Goal: Book appointment/travel/reservation: Book appointment/travel/reservation

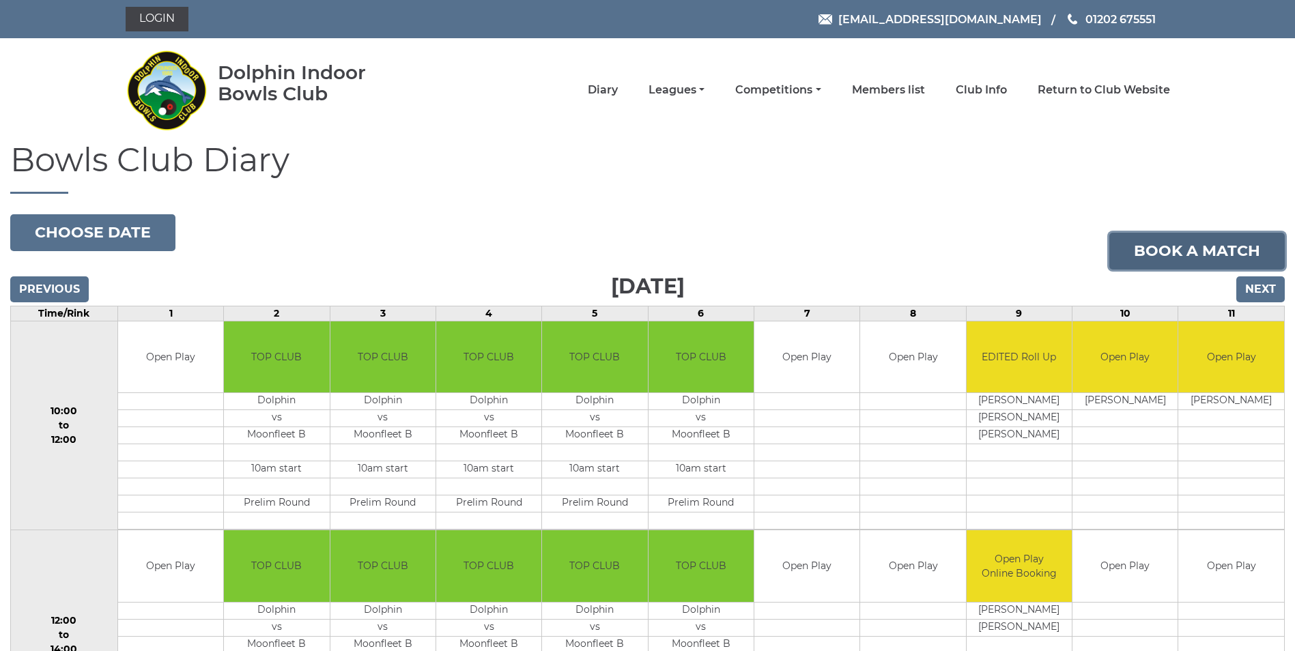
click at [1198, 246] on link "Book a match" at bounding box center [1197, 251] width 175 height 37
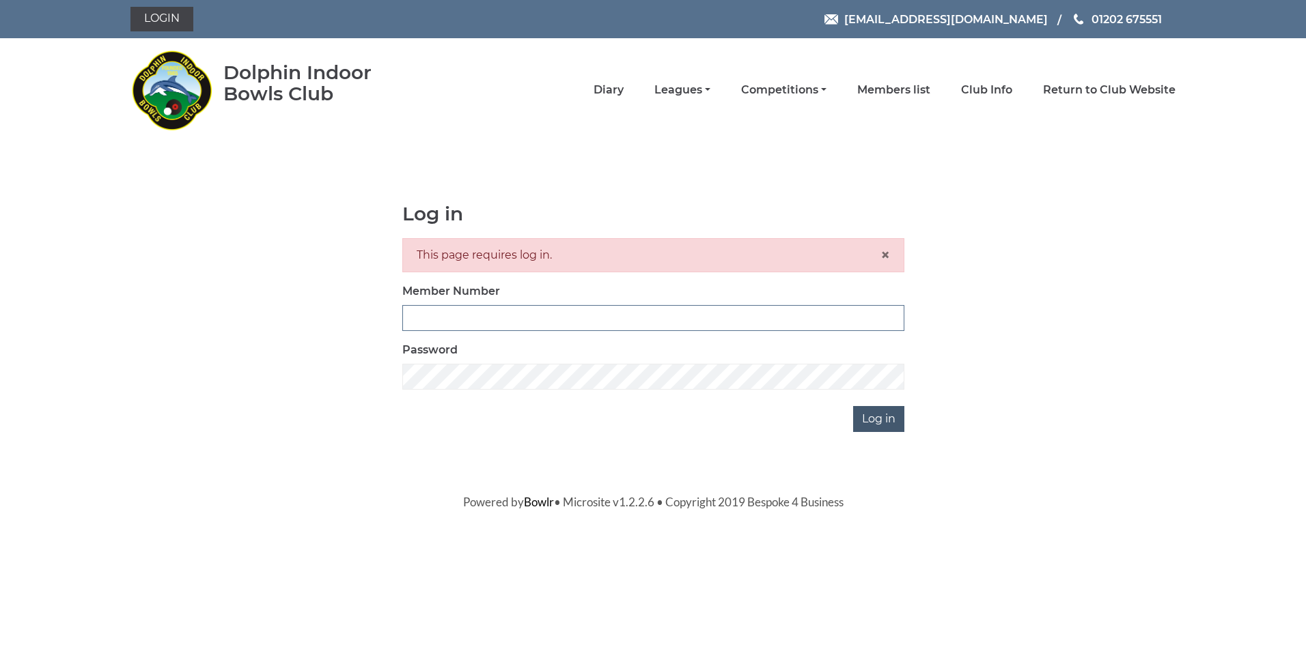
type input "4099"
click at [877, 425] on input "Log in" at bounding box center [878, 419] width 51 height 26
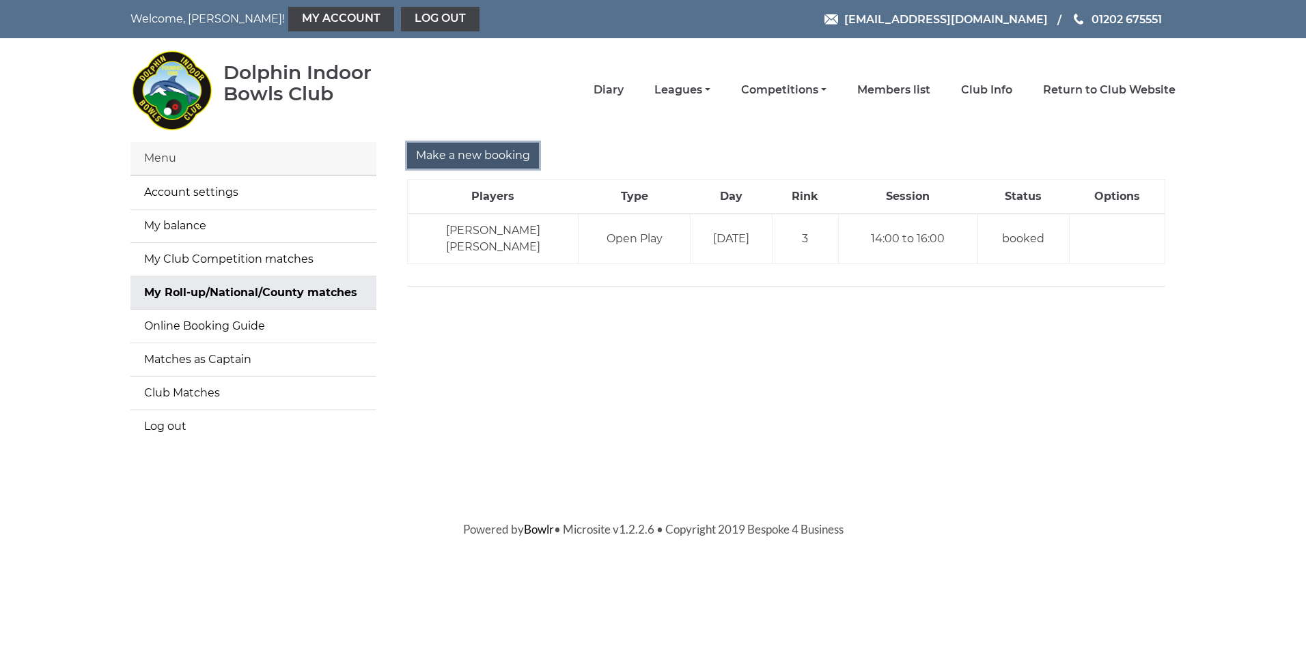
click at [477, 150] on input "Make a new booking" at bounding box center [473, 156] width 132 height 26
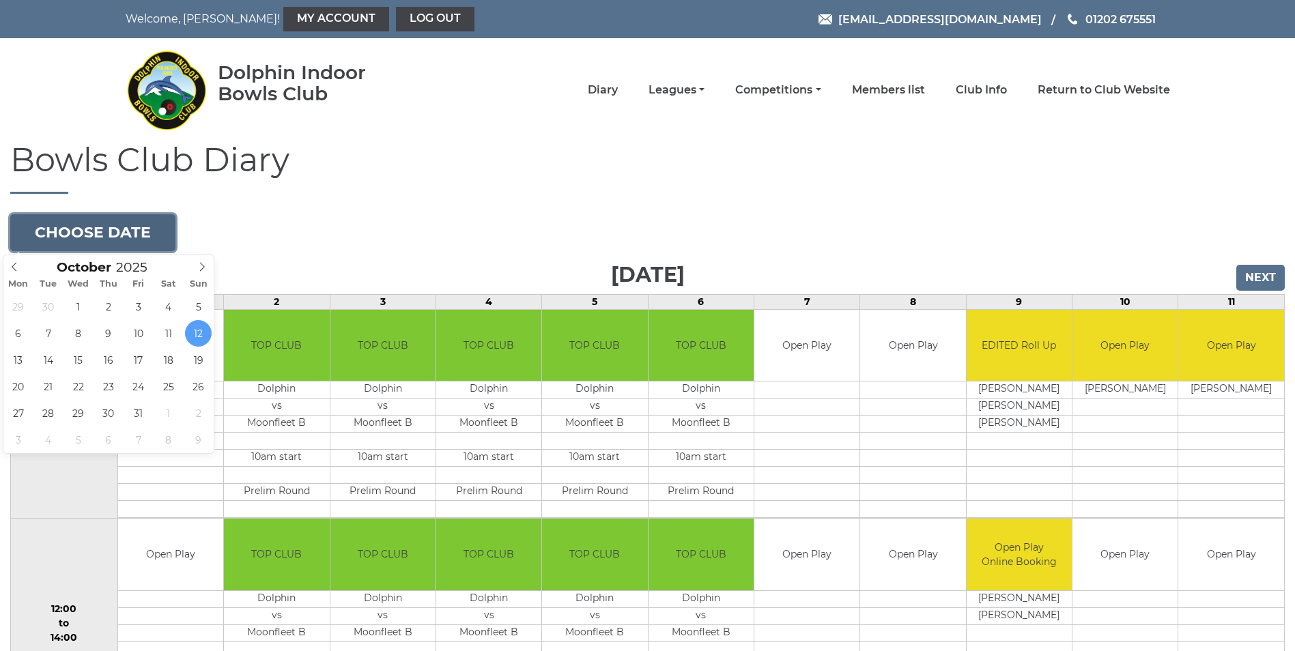
click at [126, 227] on button "Choose date" at bounding box center [92, 232] width 165 height 37
type input "[DATE]"
click at [128, 231] on button "Choose date" at bounding box center [92, 232] width 165 height 37
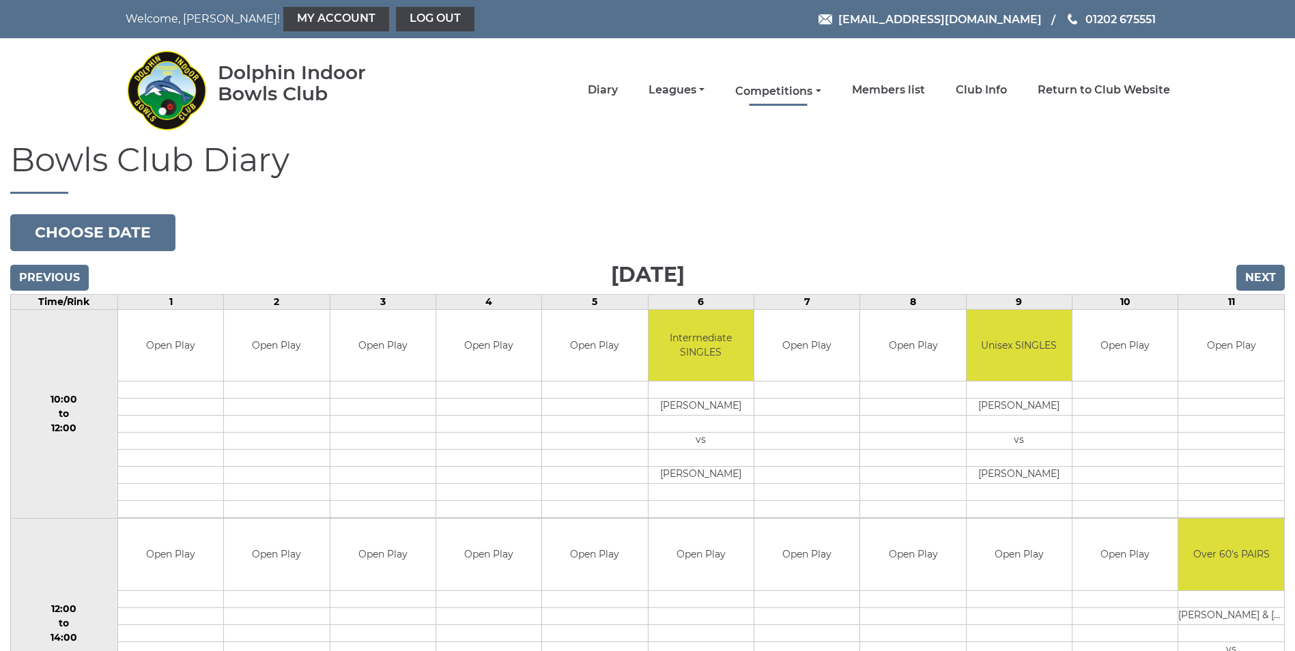
click at [783, 86] on link "Competitions" at bounding box center [777, 91] width 85 height 15
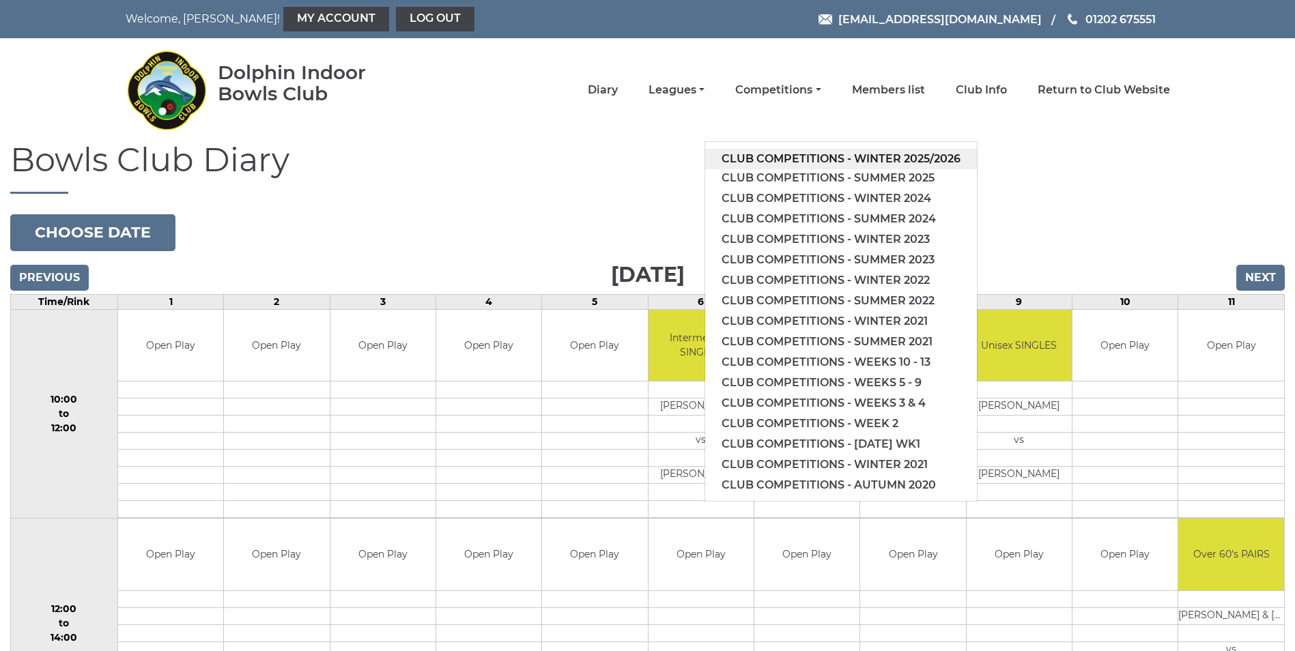
click at [811, 150] on link "Club competitions - Winter 2025/2026" at bounding box center [841, 159] width 272 height 20
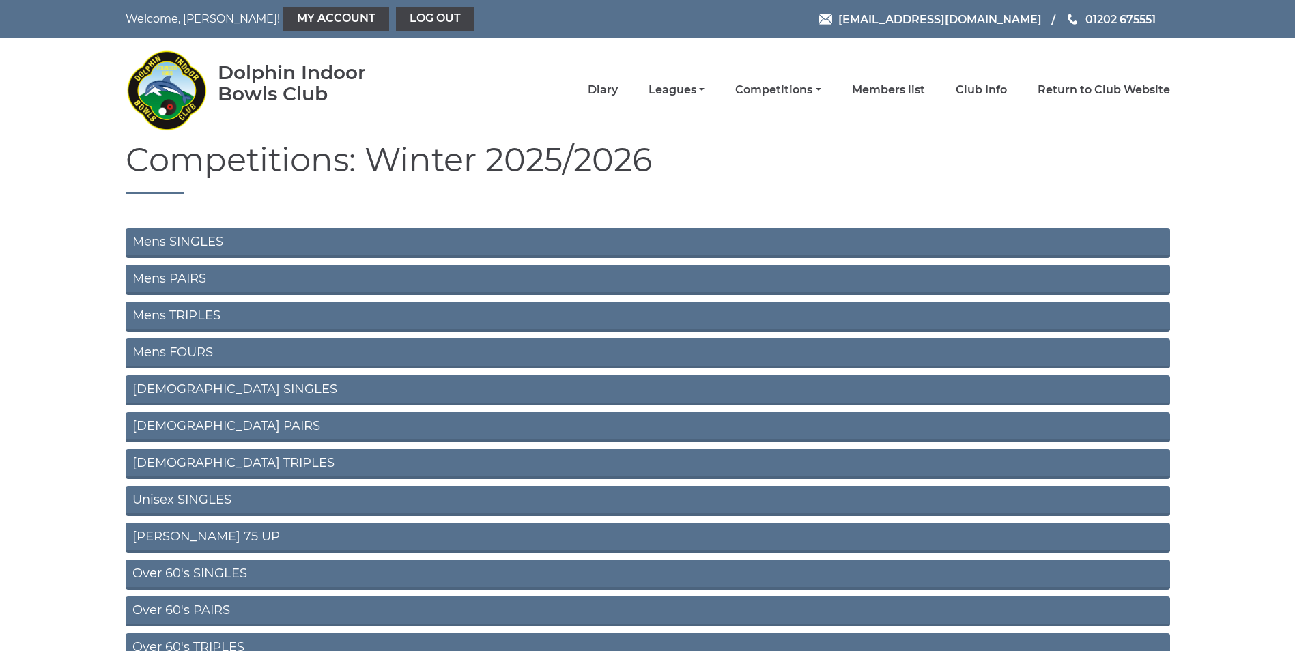
click at [184, 240] on link "Mens SINGLES" at bounding box center [648, 243] width 1045 height 30
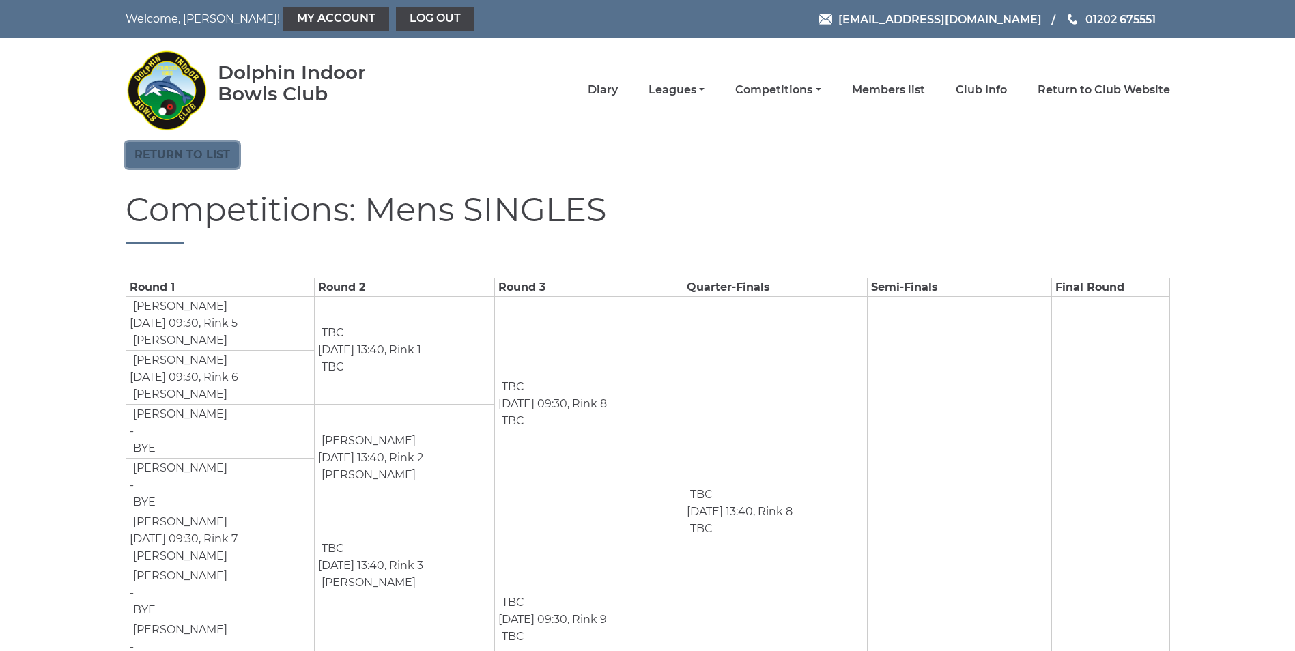
click at [195, 161] on link "Return to list" at bounding box center [182, 155] width 113 height 26
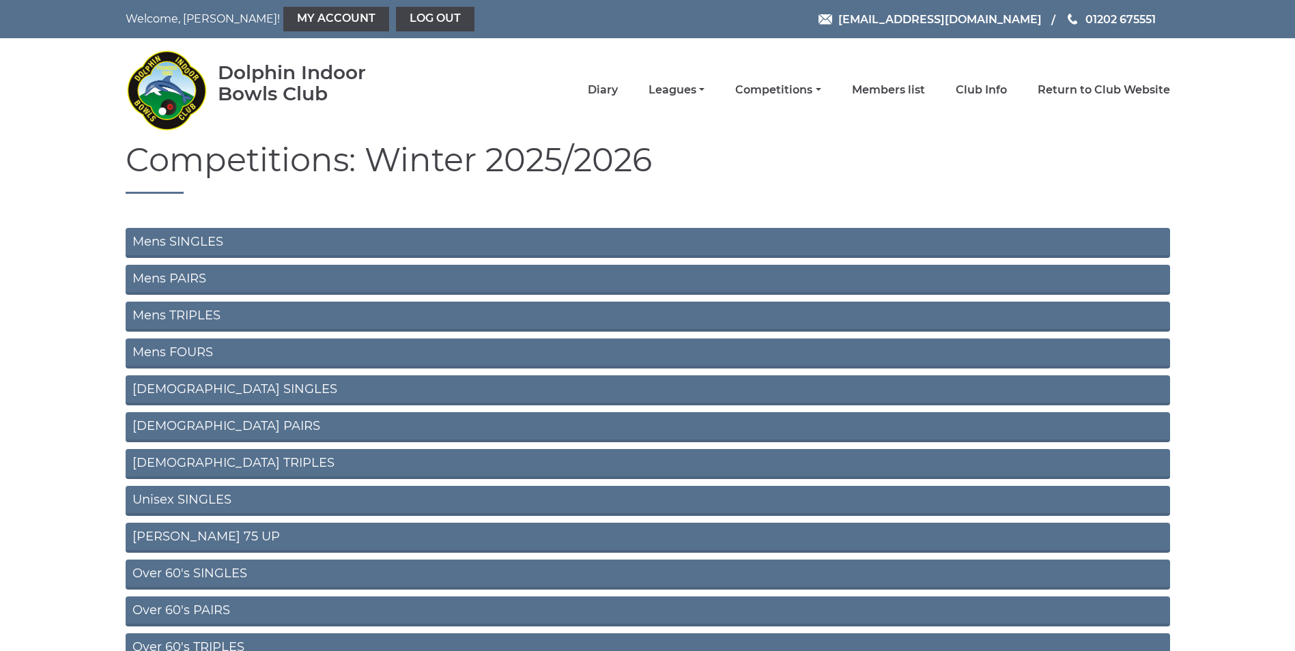
scroll to position [376, 0]
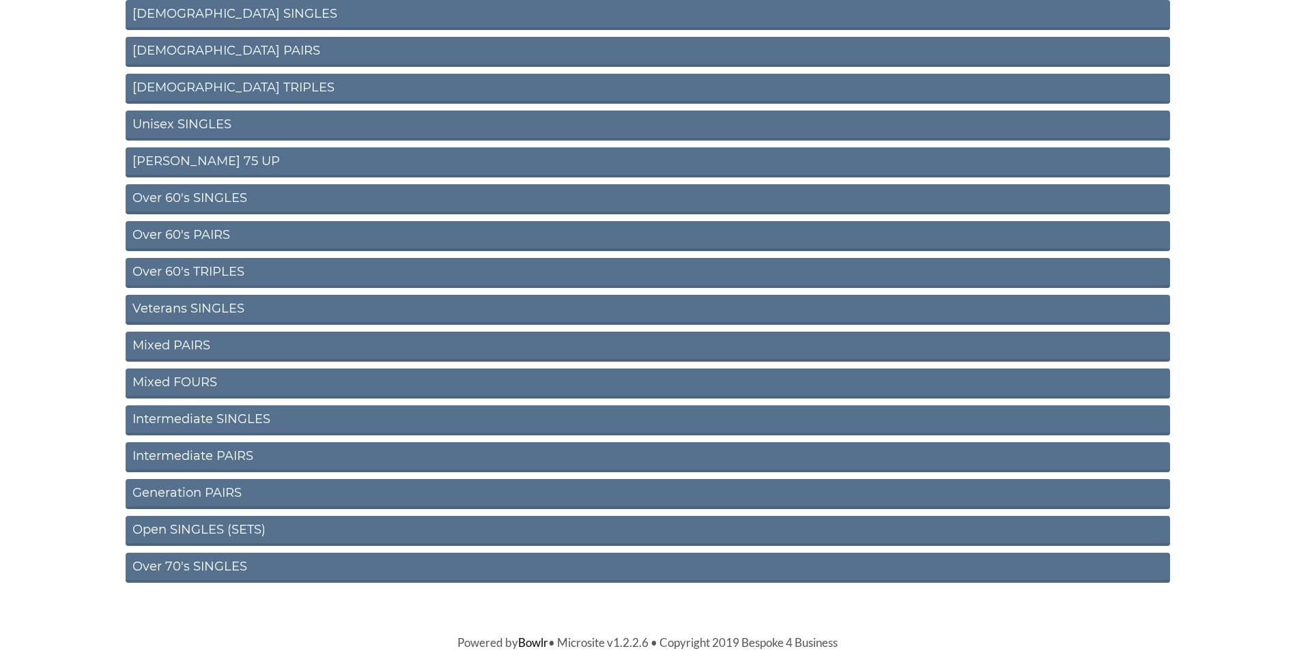
click at [240, 532] on link "Open SINGLES (SETS)" at bounding box center [648, 531] width 1045 height 30
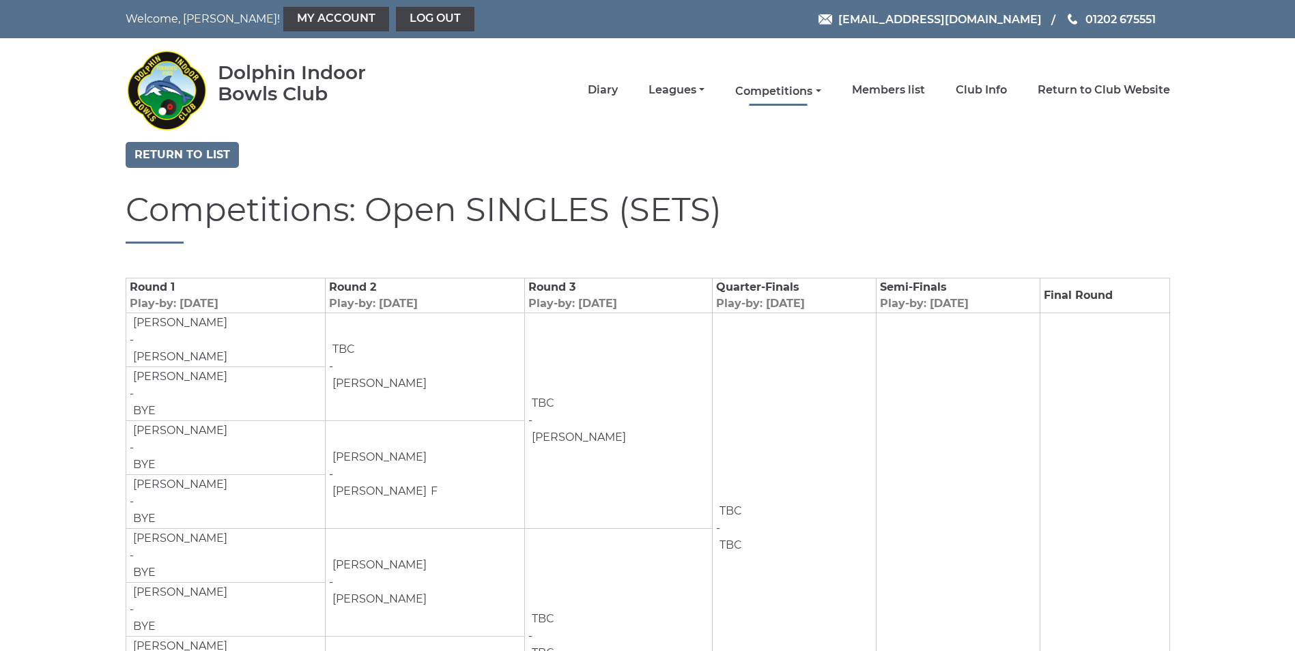
click at [791, 88] on link "Competitions" at bounding box center [777, 91] width 85 height 15
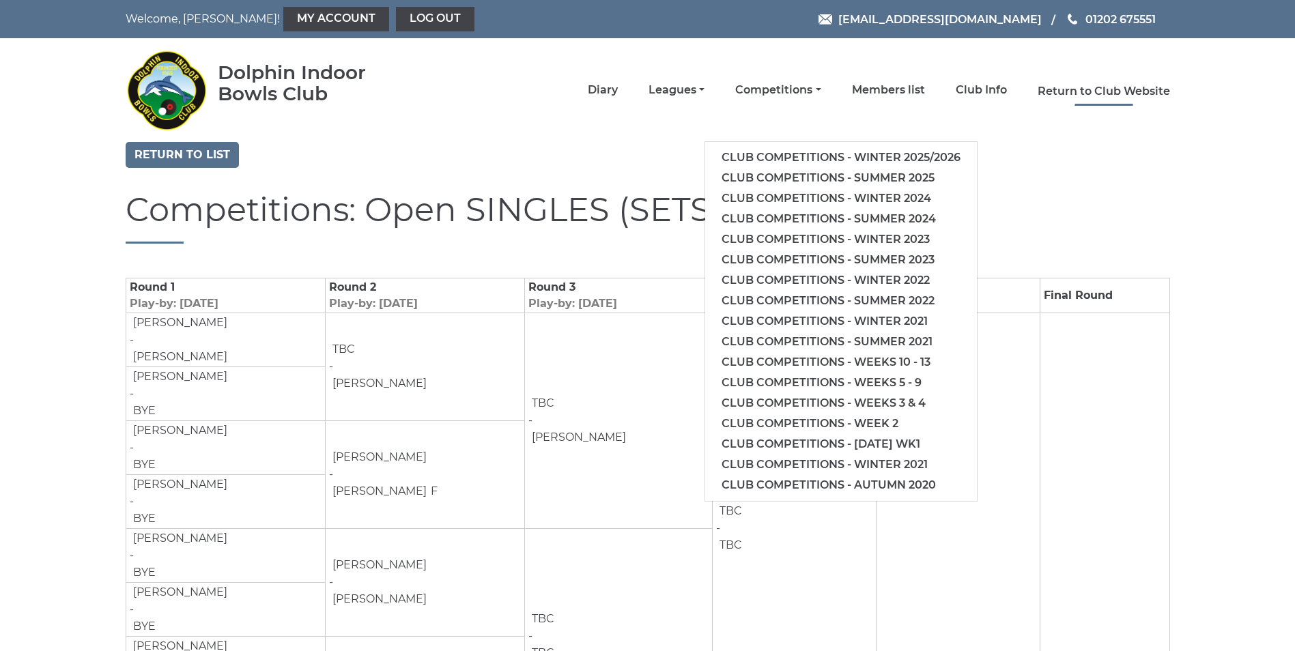
click at [1105, 91] on link "Return to Club Website" at bounding box center [1104, 91] width 132 height 15
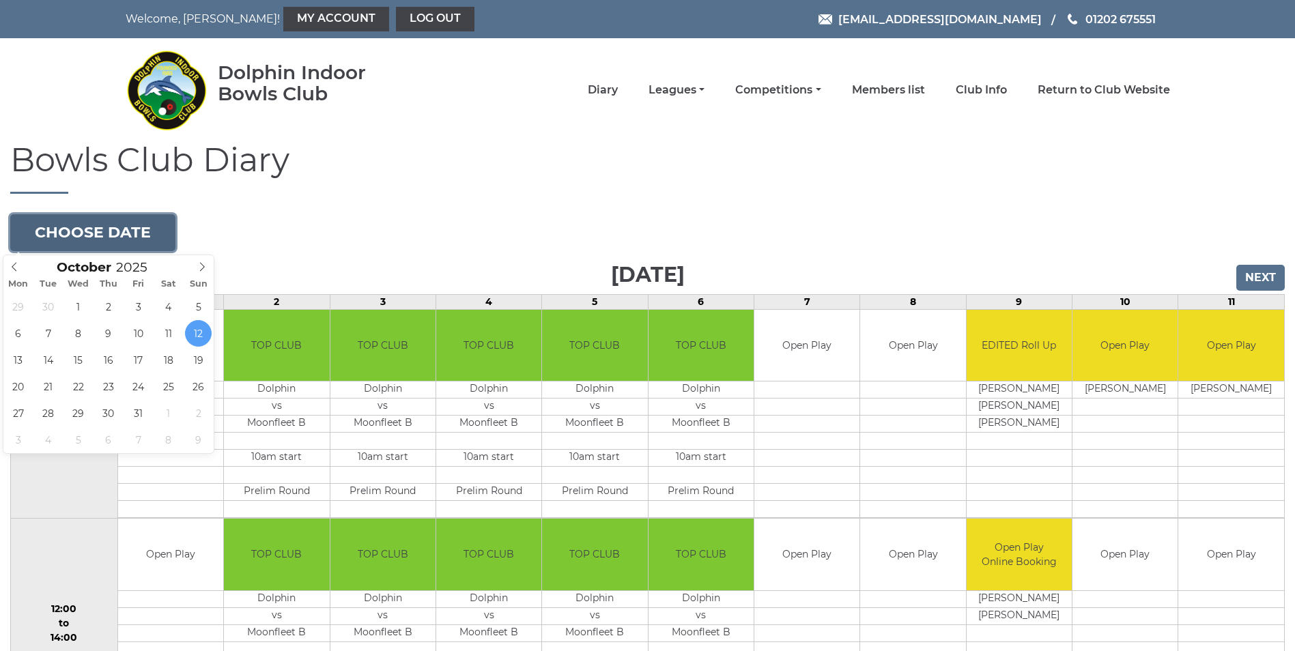
click at [85, 236] on button "Choose date" at bounding box center [92, 232] width 165 height 37
type input "[DATE]"
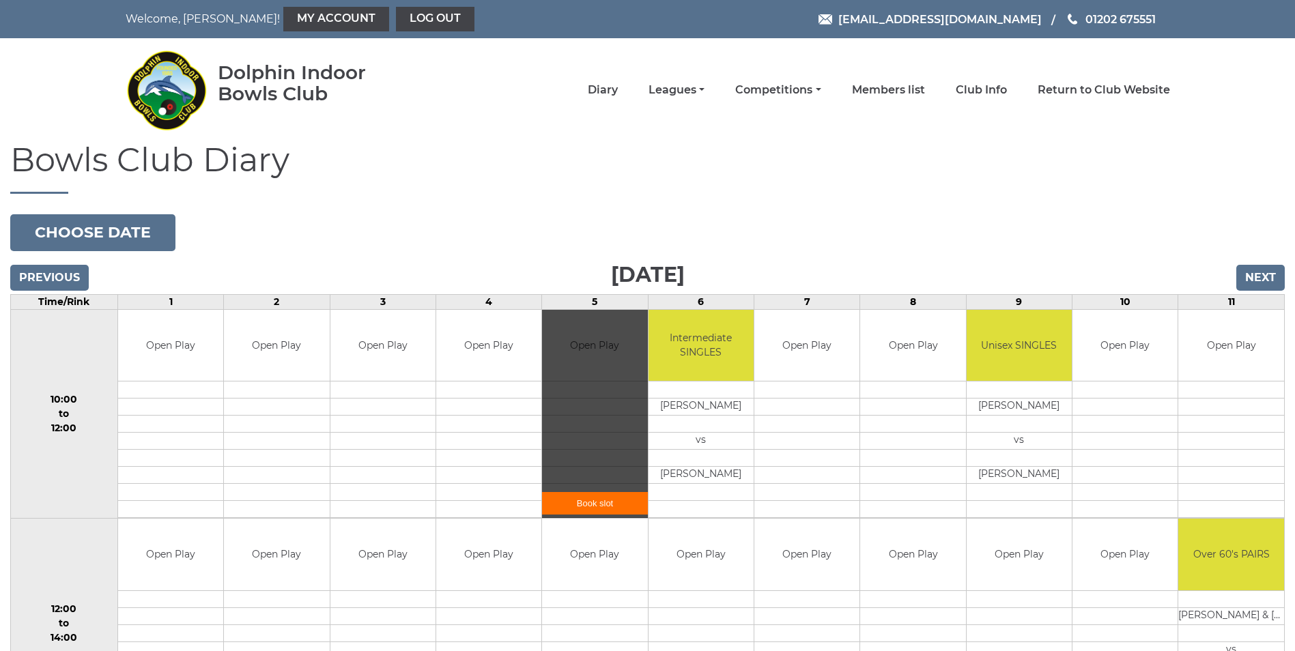
click at [585, 499] on link "Book slot" at bounding box center [594, 503] width 105 height 23
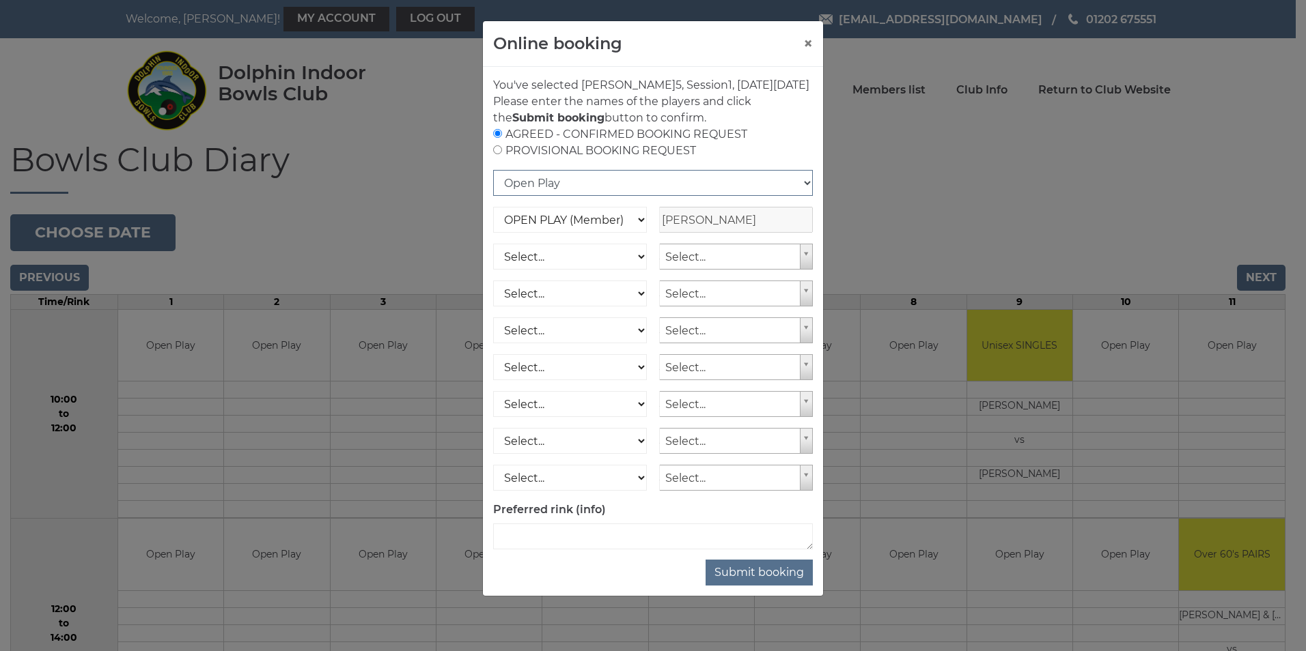
click at [804, 196] on select "Open Play National Competition - Singles National Competition - Pairs National …" at bounding box center [653, 183] width 320 height 26
click at [768, 159] on div "AGREED - CONFIRMED BOOKING REQUEST PROVISIONAL BOOKING REQUEST" at bounding box center [653, 142] width 320 height 33
click at [636, 233] on select "OPEN PLAY (Member) SPOONS (Member) 16 - 30 Club (Member) National County (Membe…" at bounding box center [570, 220] width 154 height 26
click at [807, 196] on select "Open Play National Competition - Singles National Competition - Pairs National …" at bounding box center [653, 183] width 320 height 26
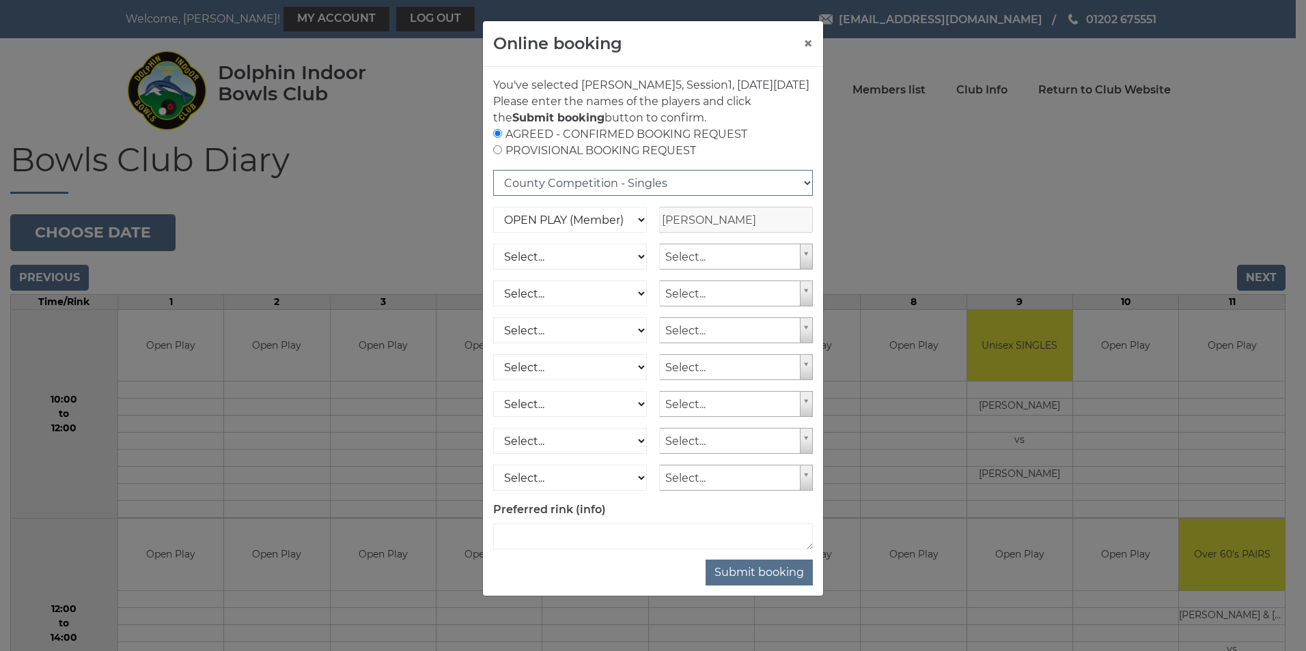
click at [493, 186] on select "Open Play National Competition - Singles National Competition - Pairs National …" at bounding box center [653, 183] width 320 height 26
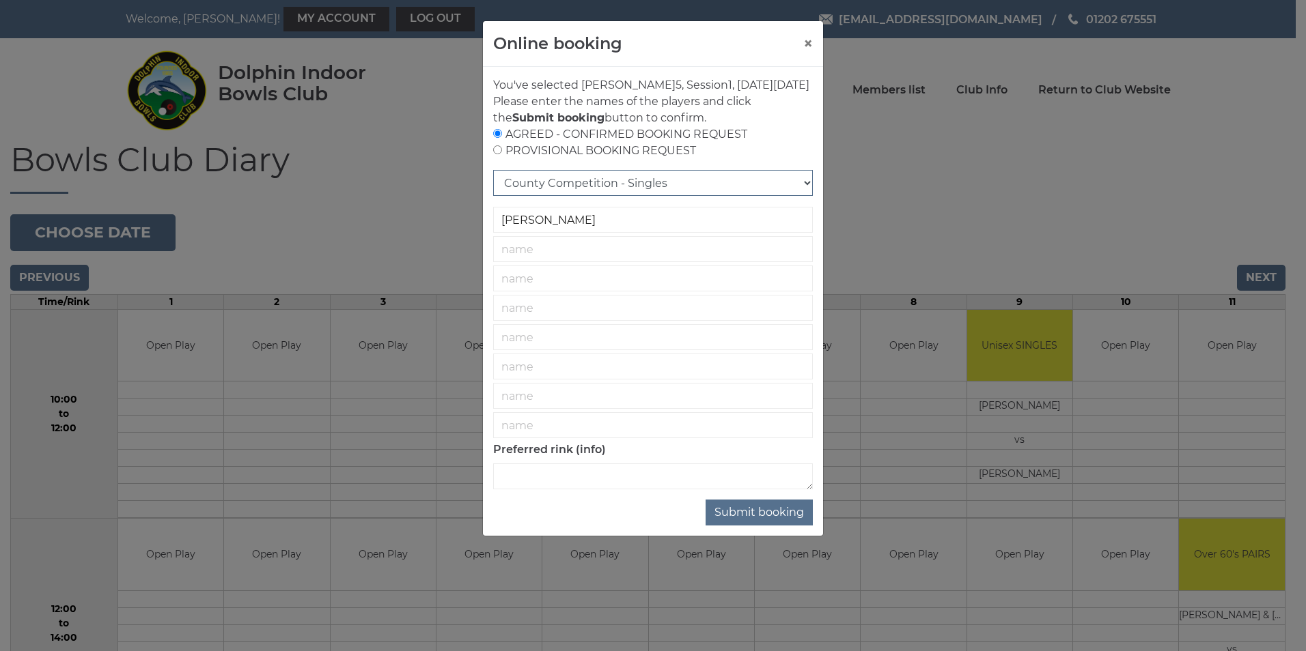
click at [614, 196] on select "Open Play National Competition - Singles National Competition - Pairs National …" at bounding box center [653, 183] width 320 height 26
select select "1"
click at [493, 186] on select "Open Play National Competition - Singles National Competition - Pairs National …" at bounding box center [653, 183] width 320 height 26
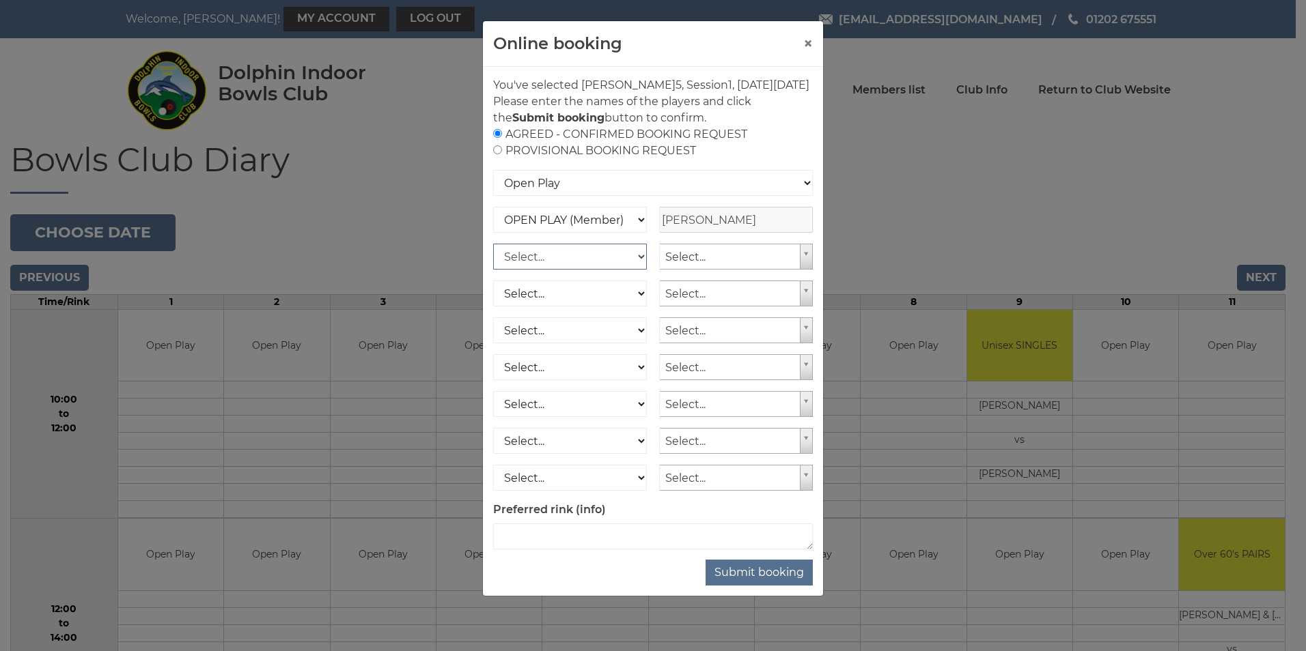
click at [638, 270] on select "Select... OPEN PLAY (Member) OPEN PLAY (Visitor) SPOONS (Member) SPOONS (Visito…" at bounding box center [570, 257] width 154 height 26
select select "1_12"
click at [493, 260] on select "Select... OPEN PLAY (Member) OPEN PLAY (Visitor) SPOONS (Member) SPOONS (Visito…" at bounding box center [570, 257] width 154 height 26
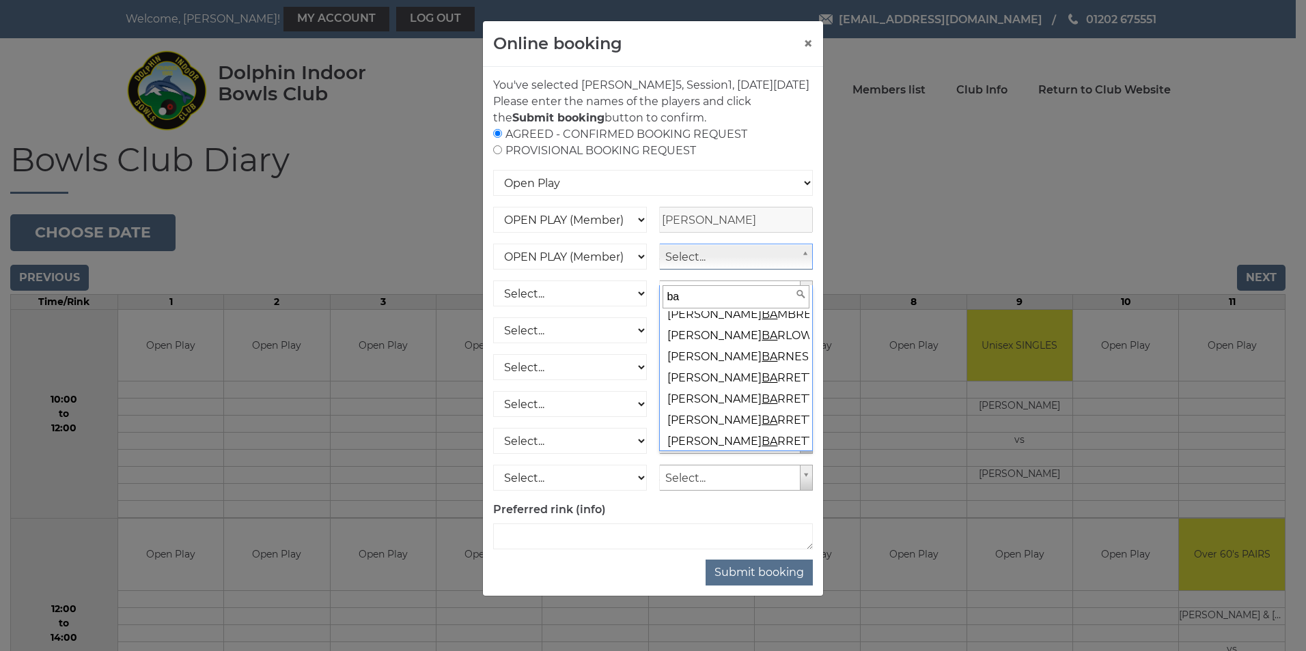
scroll to position [182, 0]
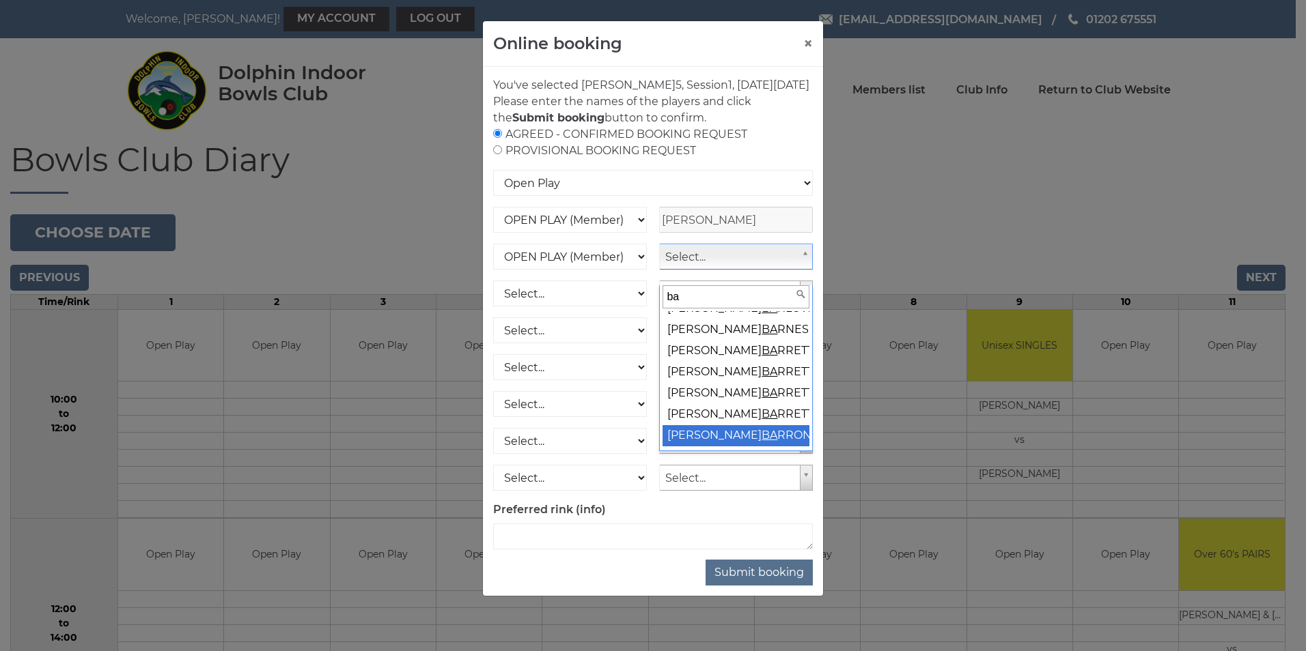
type input "ba"
select select "1240"
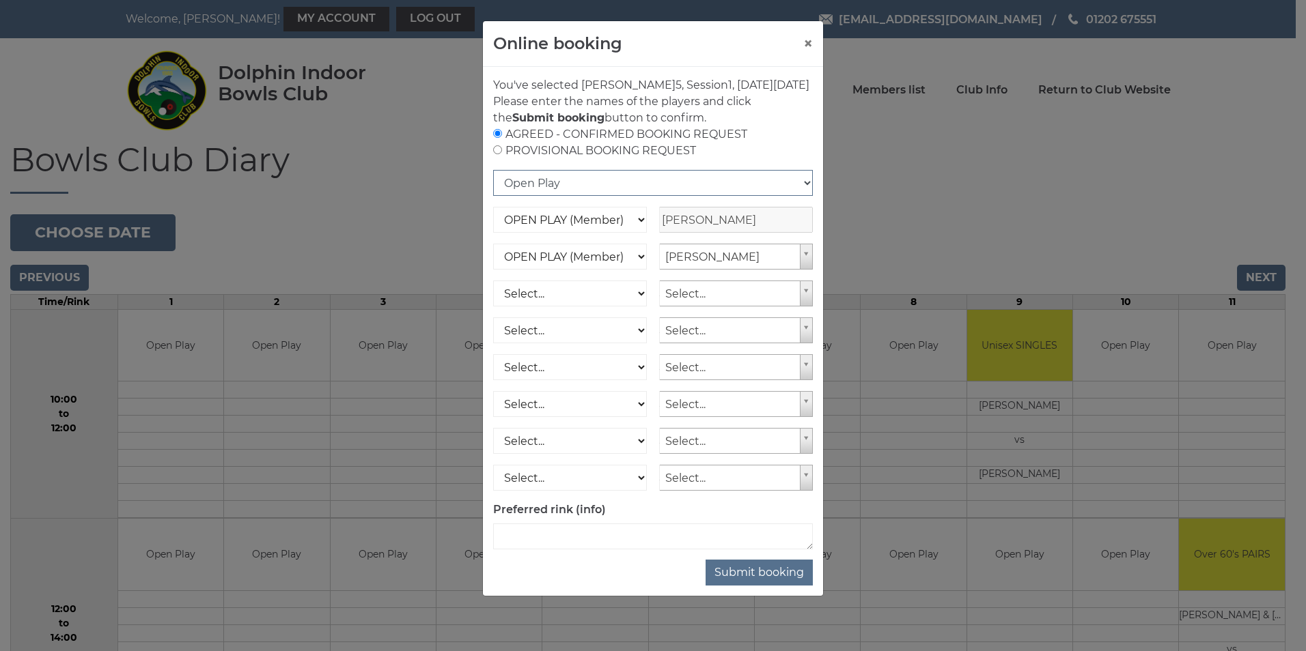
click at [806, 196] on select "Open Play National Competition - Singles National Competition - Pairs National …" at bounding box center [653, 183] width 320 height 26
select select "14"
click at [493, 186] on select "Open Play National Competition - Singles National Competition - Pairs National …" at bounding box center [653, 183] width 320 height 26
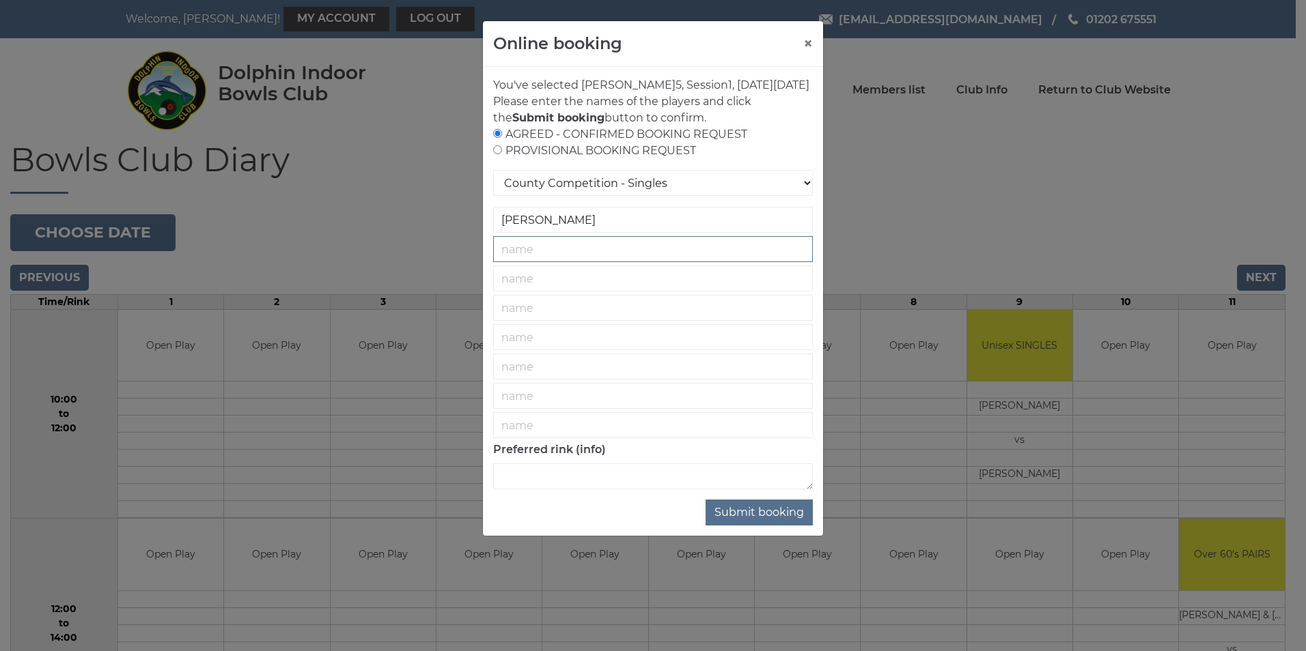
click at [638, 262] on input "text" at bounding box center [653, 249] width 320 height 26
type input "v"
click at [596, 292] on input "text" at bounding box center [653, 279] width 320 height 26
type input "Mi"
click at [705, 500] on button "Submit booking" at bounding box center [758, 513] width 107 height 26
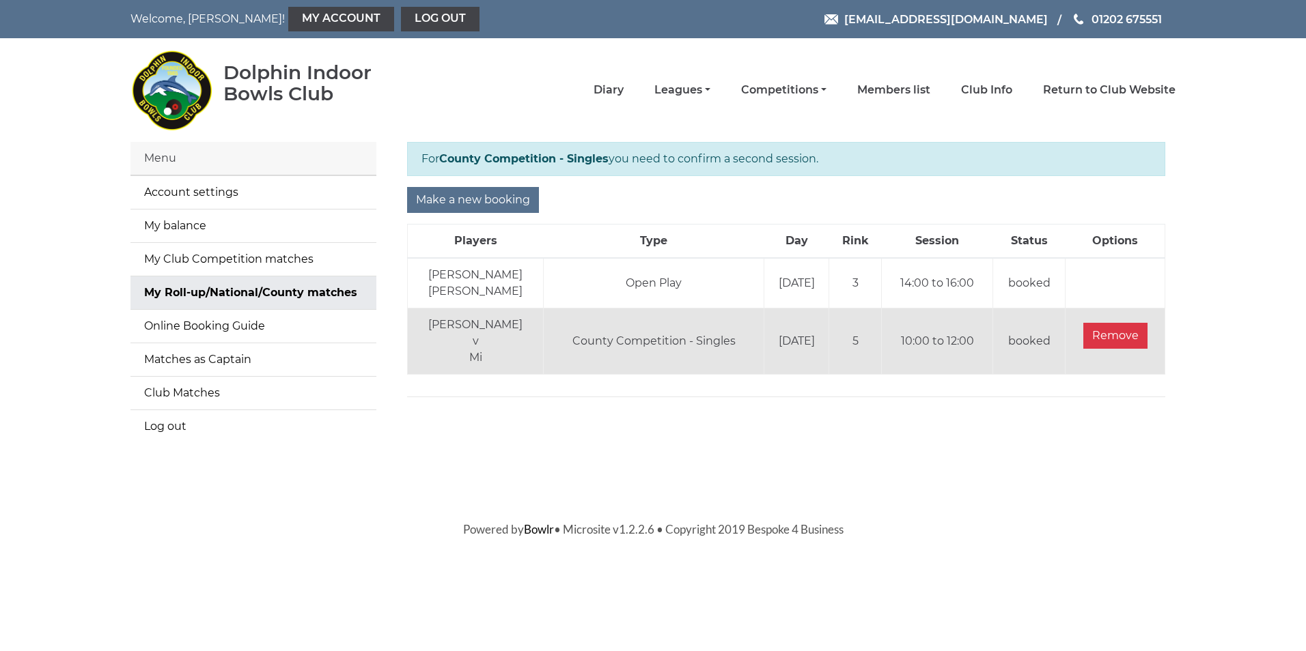
click at [500, 349] on td "Andrew HAMILL v Mi" at bounding box center [476, 342] width 136 height 66
click at [619, 95] on link "Diary" at bounding box center [608, 91] width 30 height 15
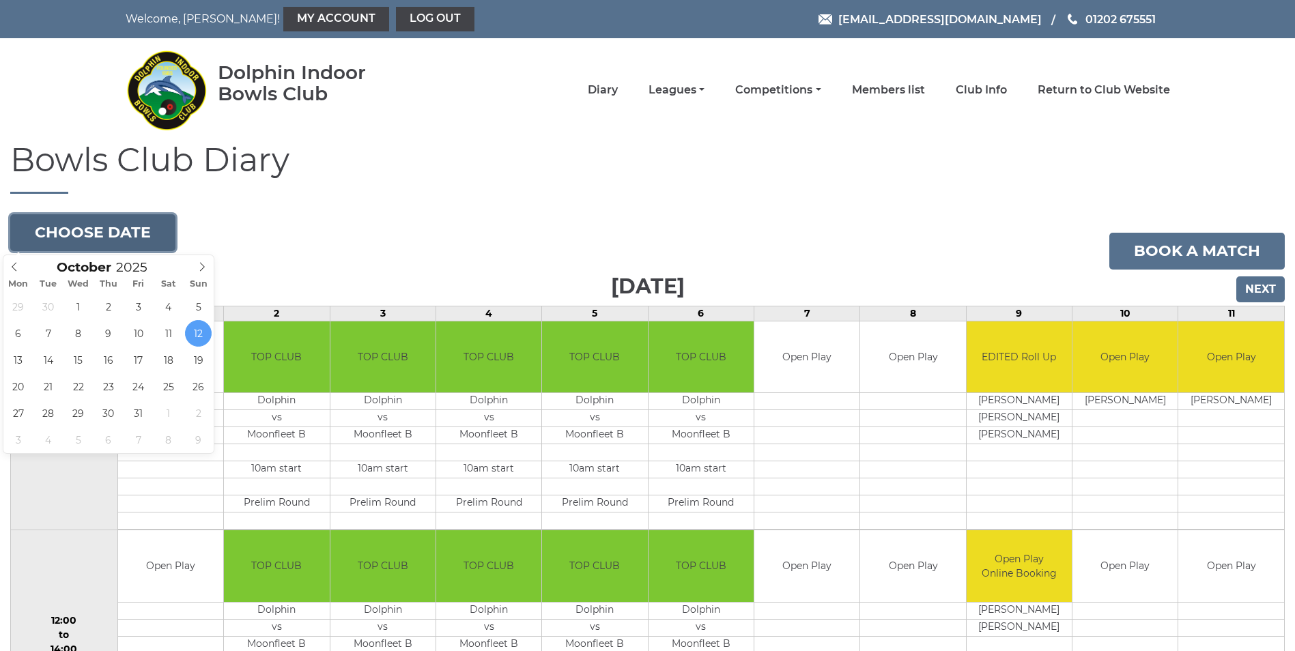
click at [144, 240] on button "Choose date" at bounding box center [92, 232] width 165 height 37
type input "2025-10-26"
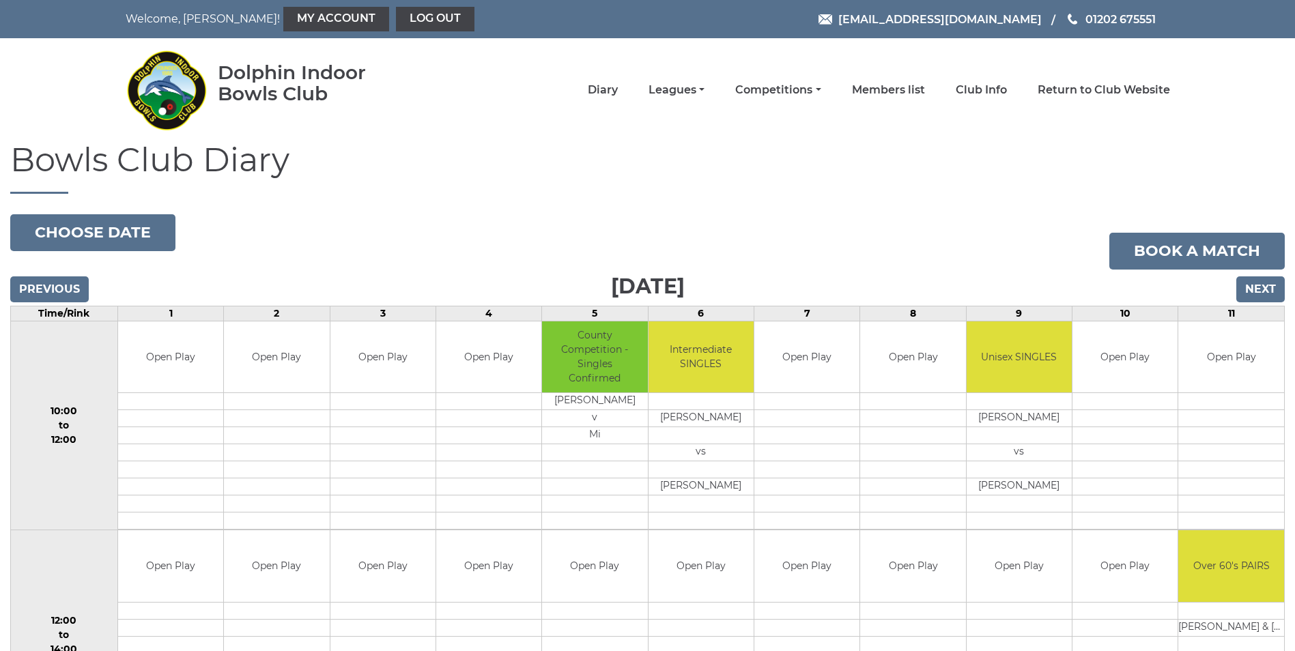
click at [595, 358] on td "County Competition - Singles Confirmed" at bounding box center [594, 358] width 105 height 72
click at [485, 345] on td "Open Play" at bounding box center [488, 358] width 105 height 72
click at [600, 93] on link "Diary" at bounding box center [603, 91] width 30 height 15
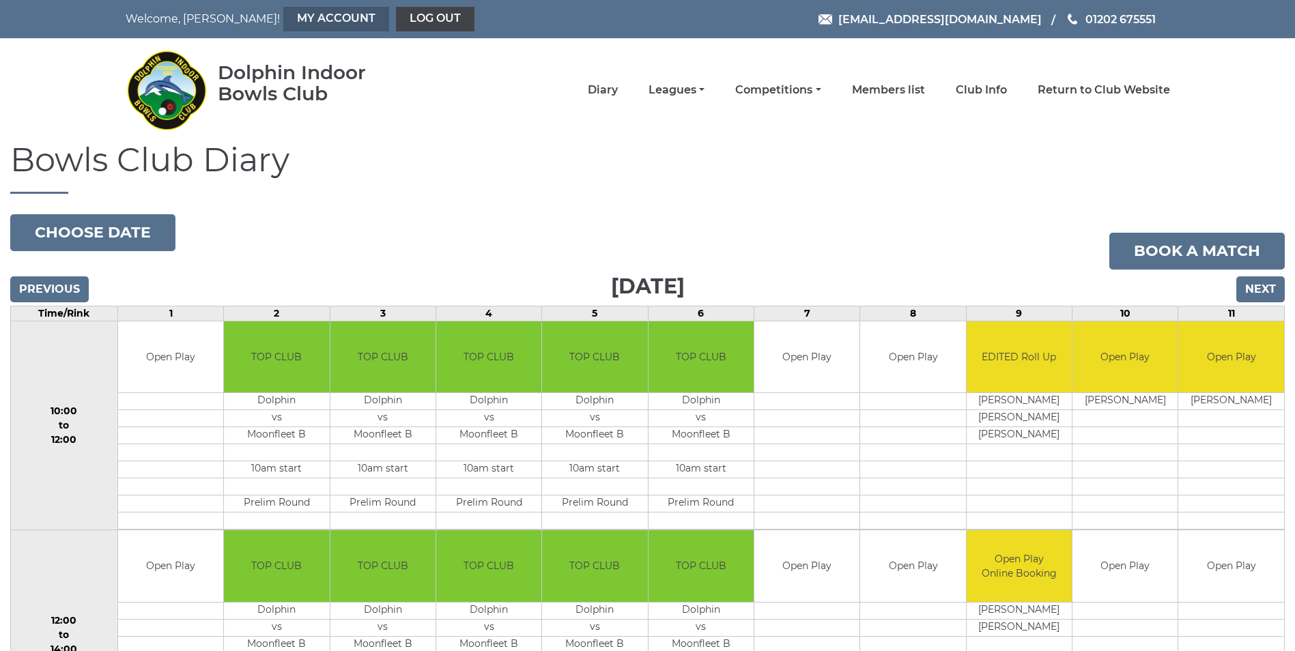
click at [287, 18] on link "My Account" at bounding box center [336, 19] width 106 height 25
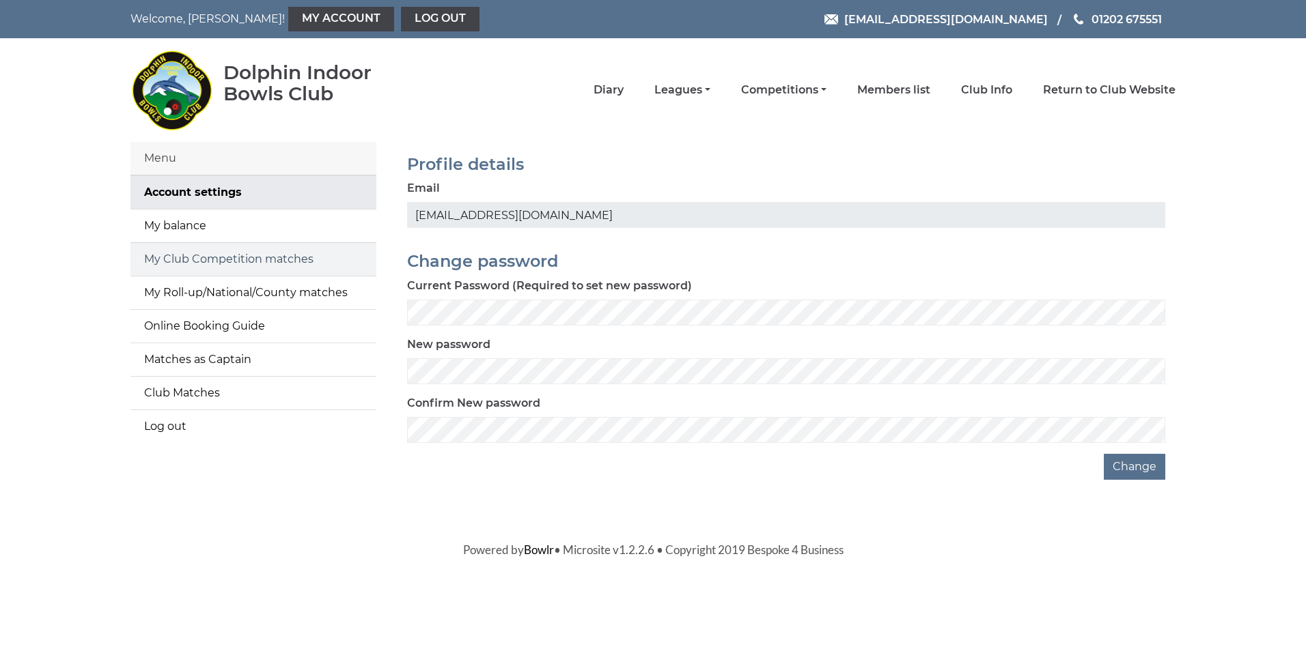
click at [208, 258] on link "My Club Competition matches" at bounding box center [253, 259] width 246 height 33
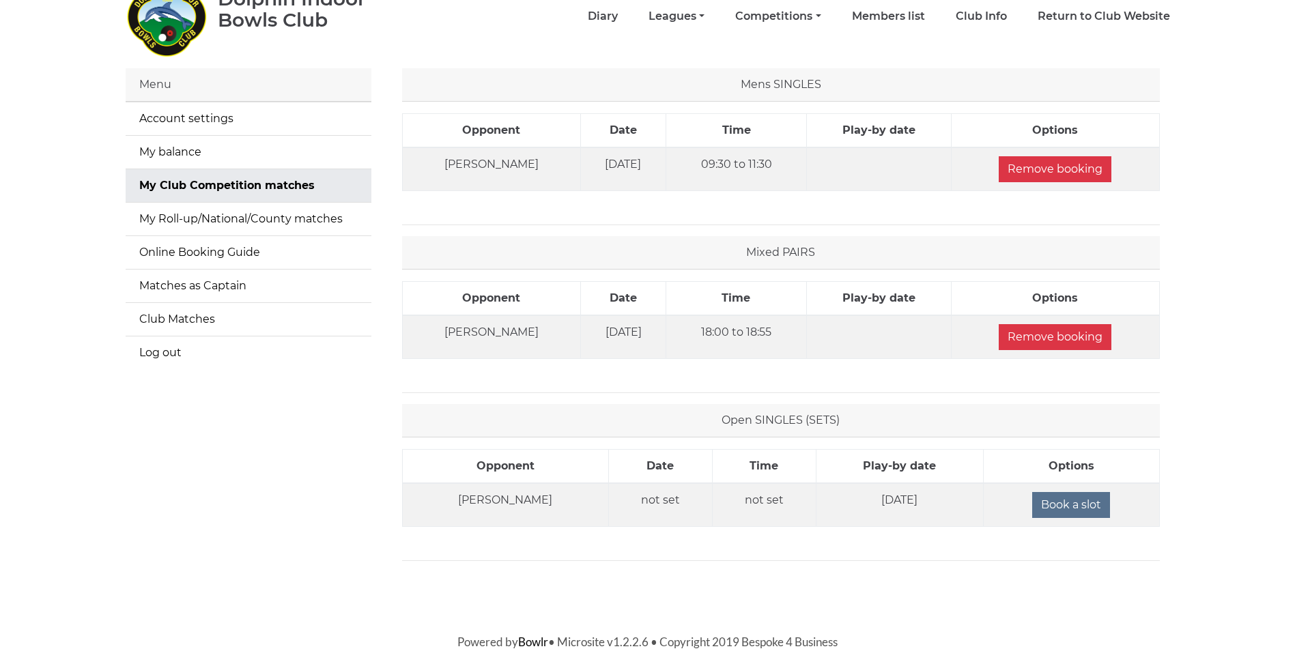
scroll to position [46, 0]
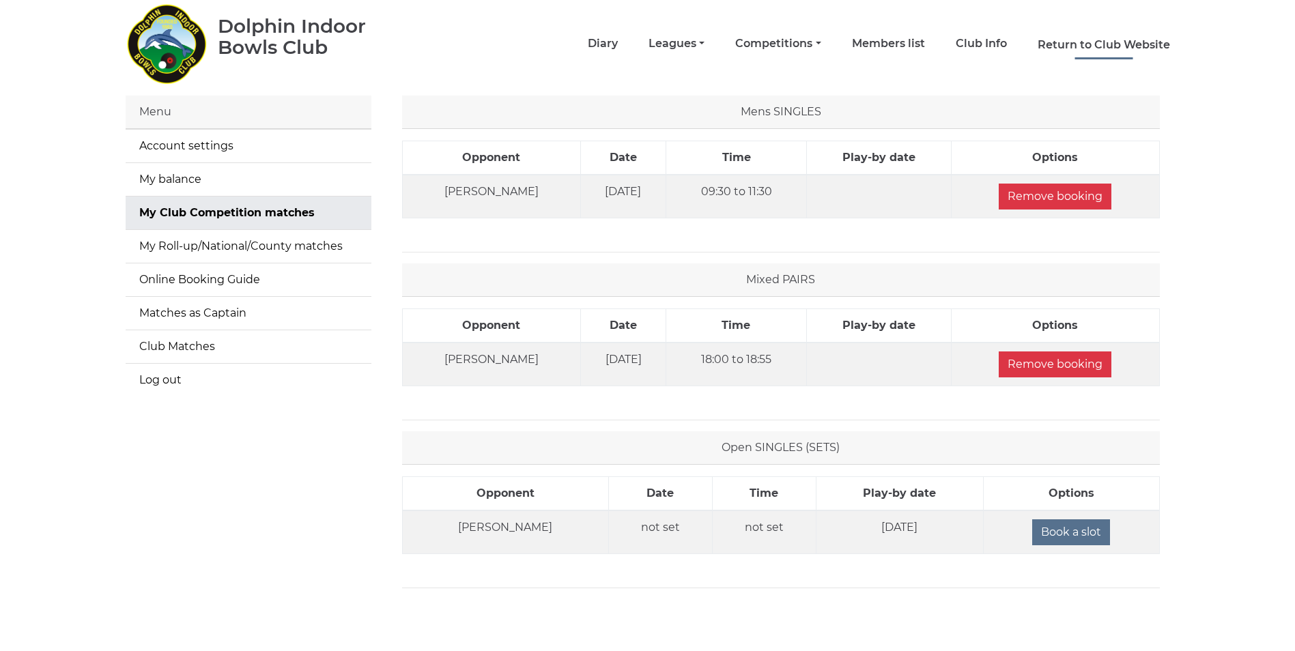
click at [1097, 42] on link "Return to Club Website" at bounding box center [1104, 45] width 132 height 15
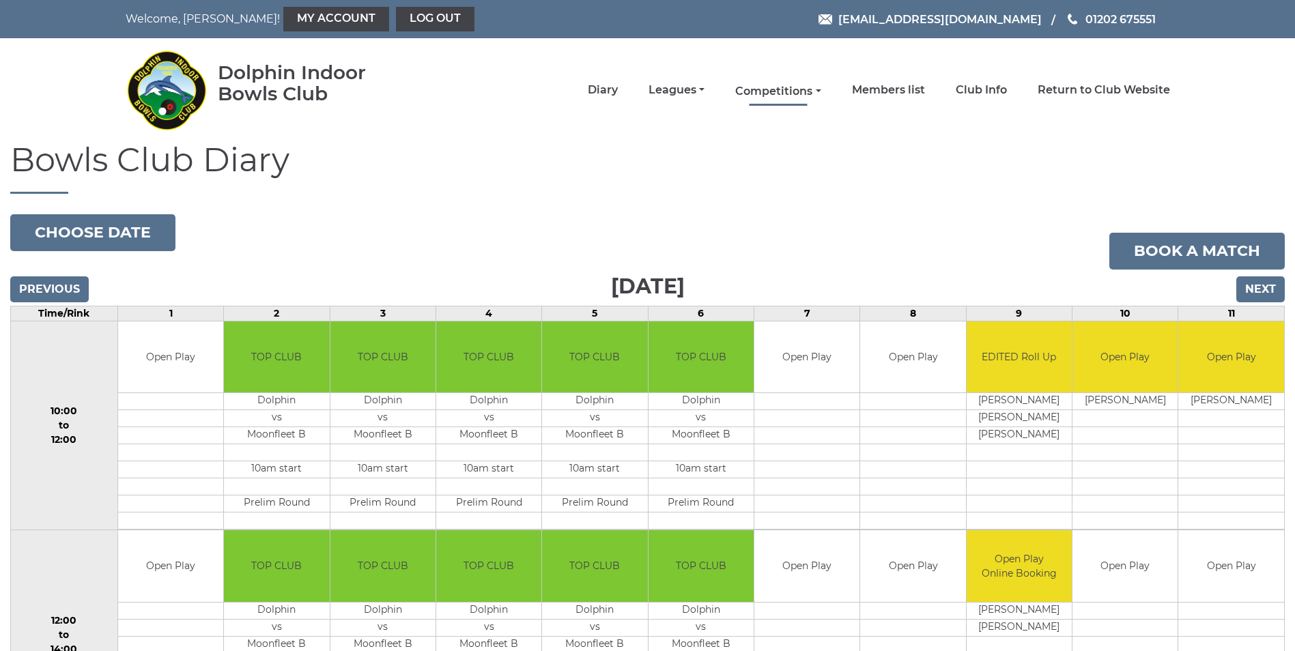
click at [778, 85] on link "Competitions" at bounding box center [777, 91] width 85 height 15
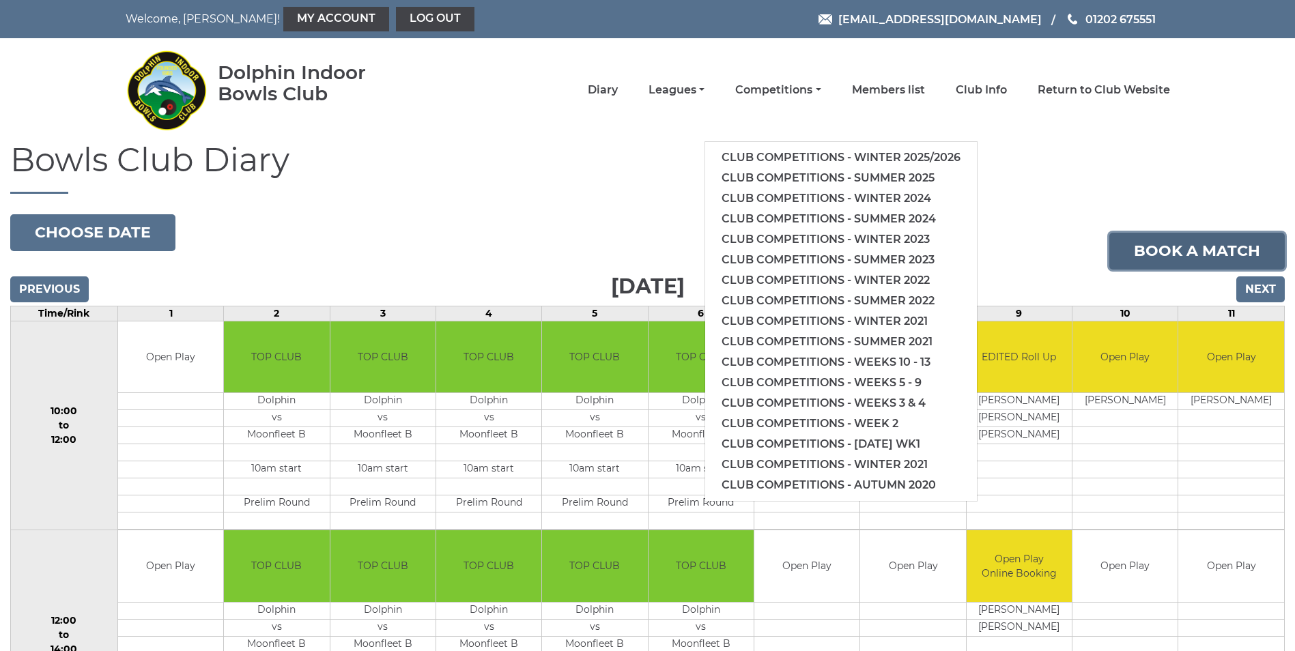
click at [1179, 260] on link "Book a match" at bounding box center [1197, 251] width 175 height 37
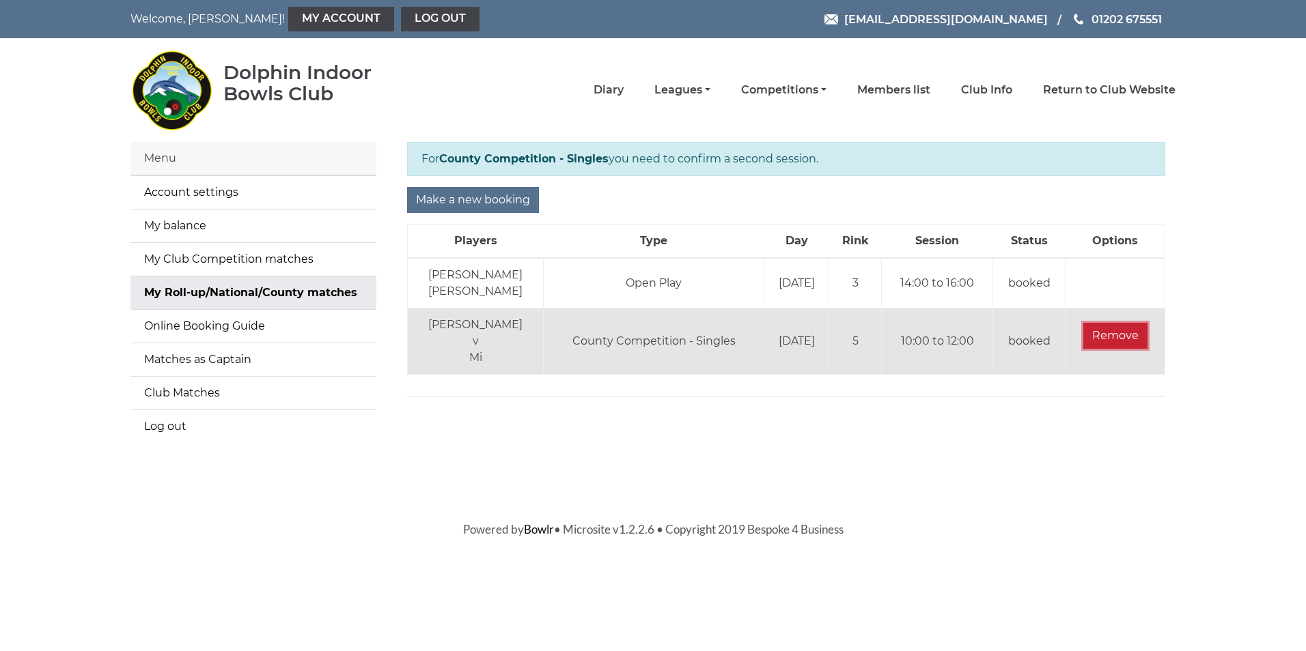
click at [1123, 336] on input "Remove" at bounding box center [1115, 336] width 64 height 26
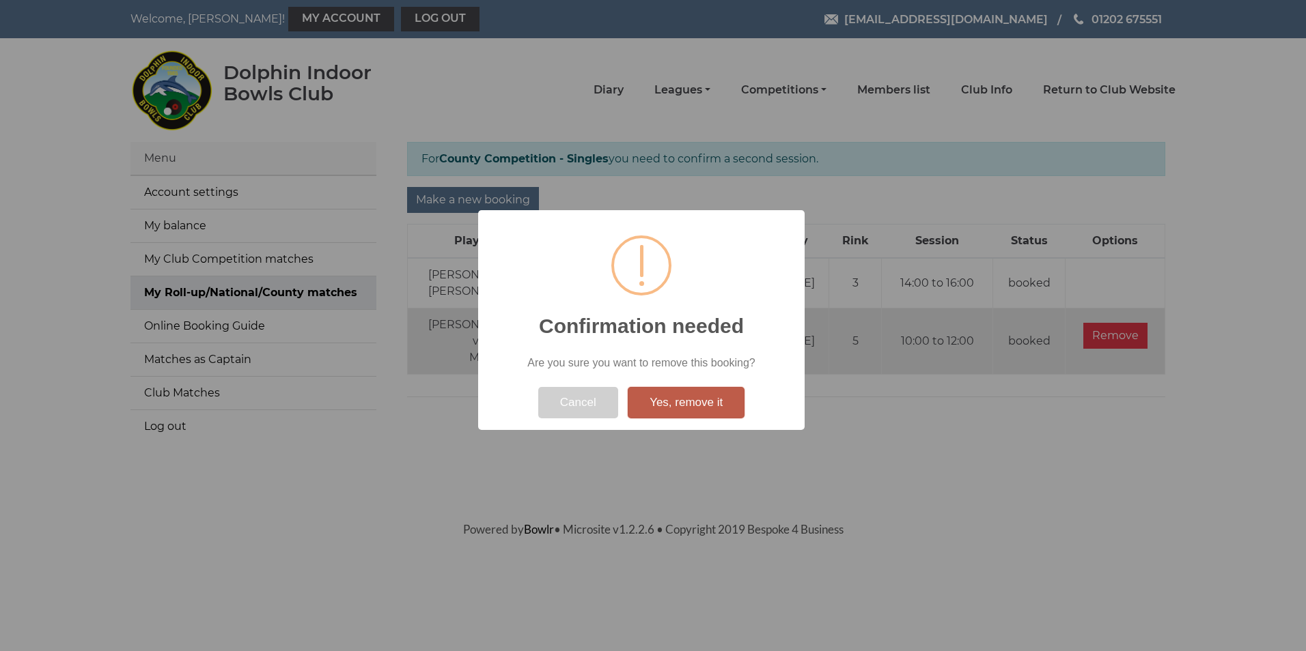
click at [683, 401] on button "Yes, remove it" at bounding box center [686, 402] width 117 height 31
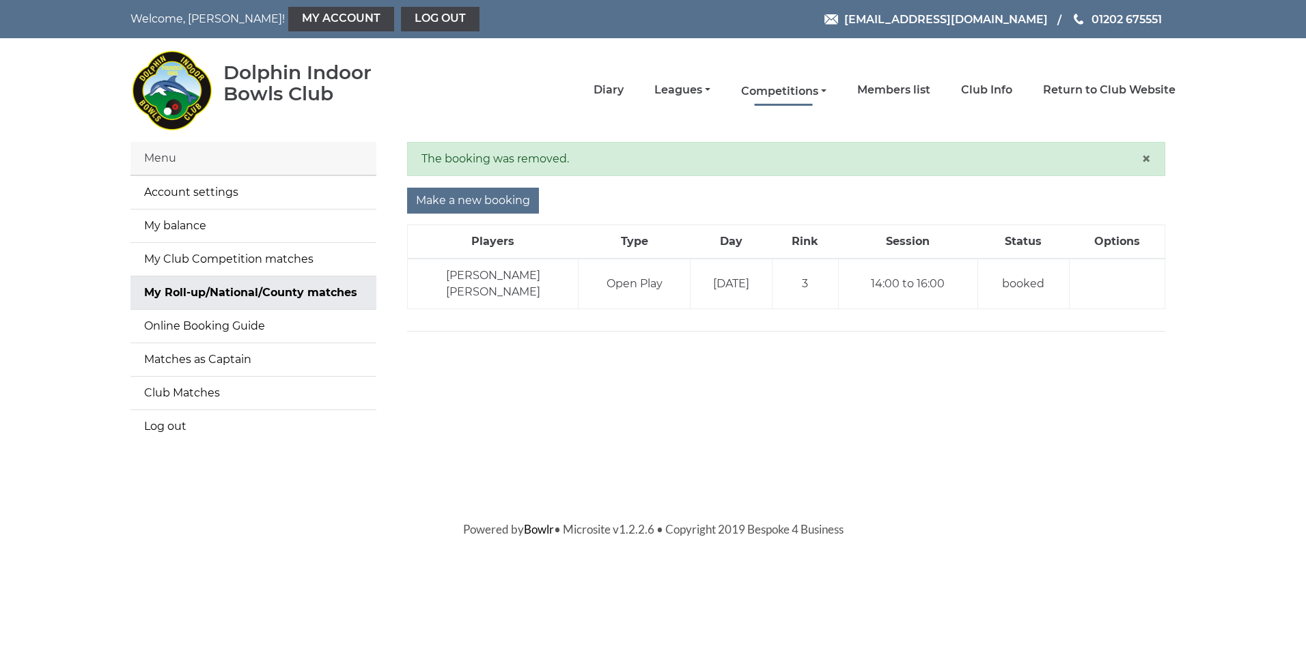
click at [817, 88] on link "Competitions" at bounding box center [783, 91] width 85 height 15
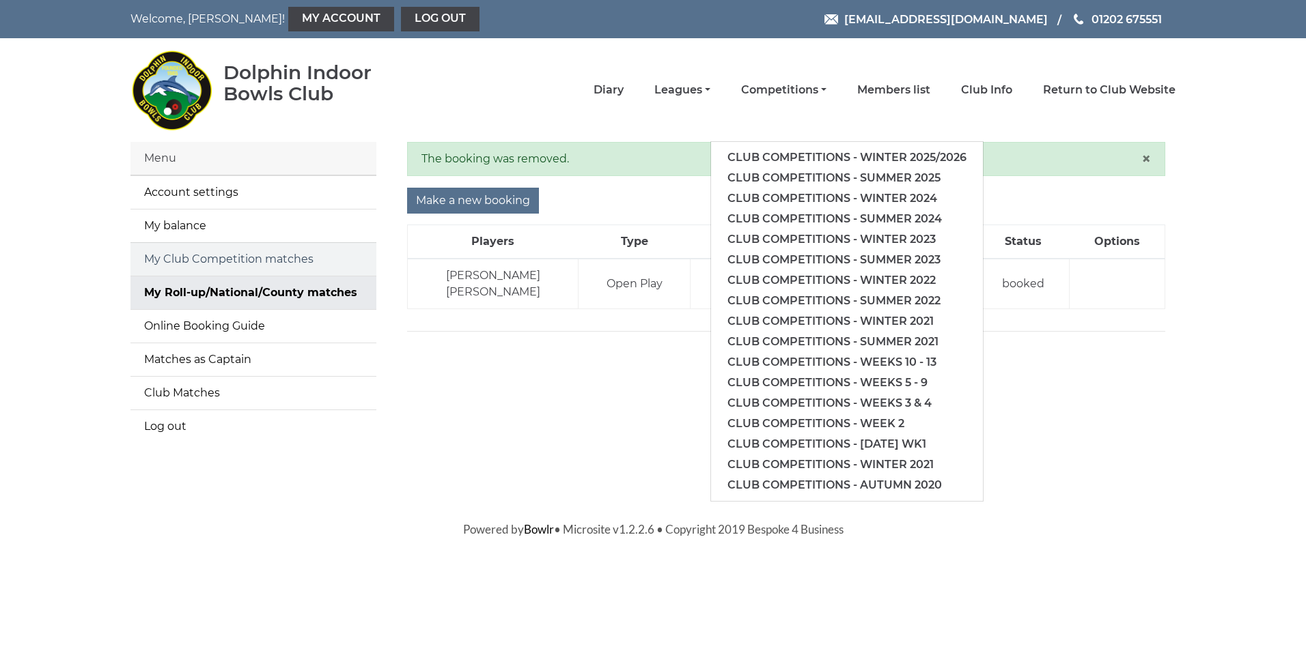
click at [256, 260] on link "My Club Competition matches" at bounding box center [253, 259] width 246 height 33
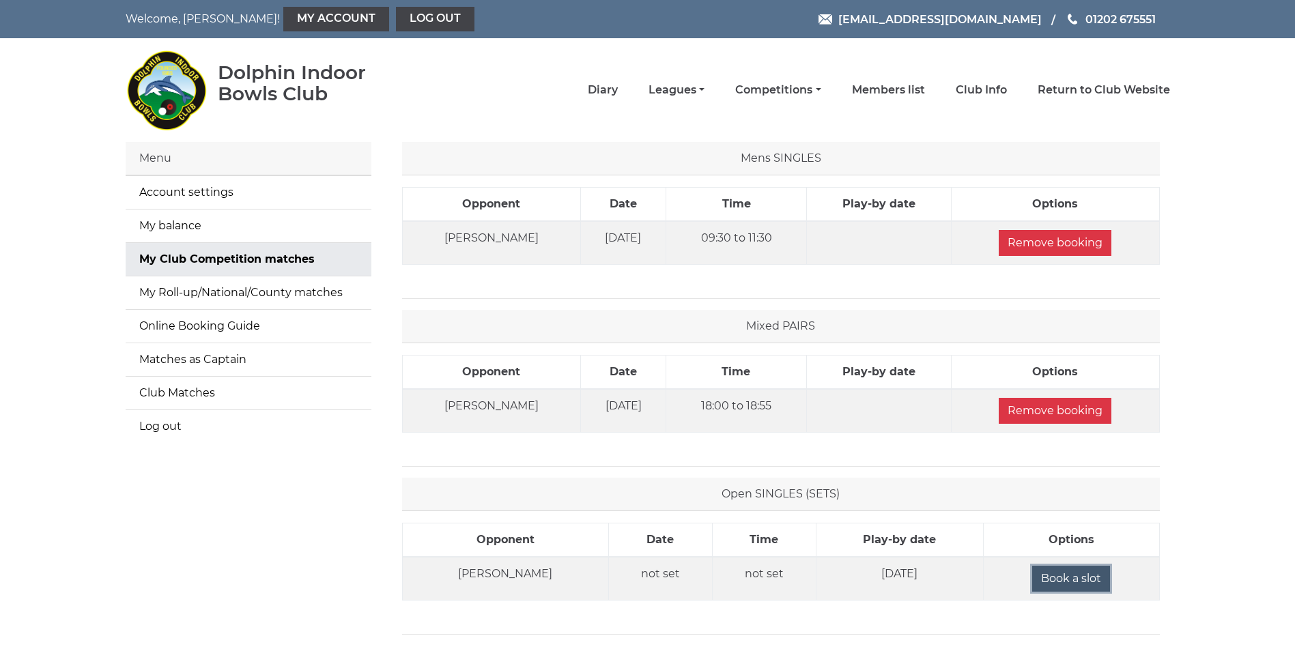
click at [1073, 580] on input "Book a slot" at bounding box center [1071, 579] width 78 height 26
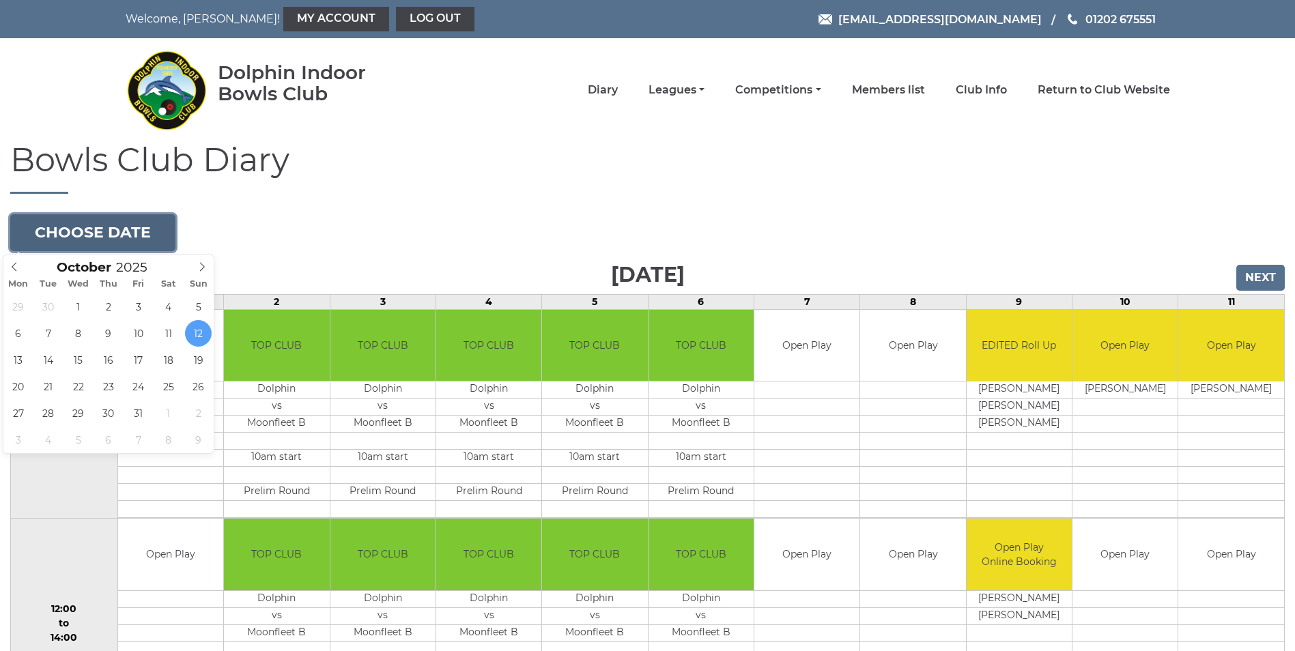
click at [113, 225] on button "Choose date" at bounding box center [92, 232] width 165 height 37
type input "2025-10-26"
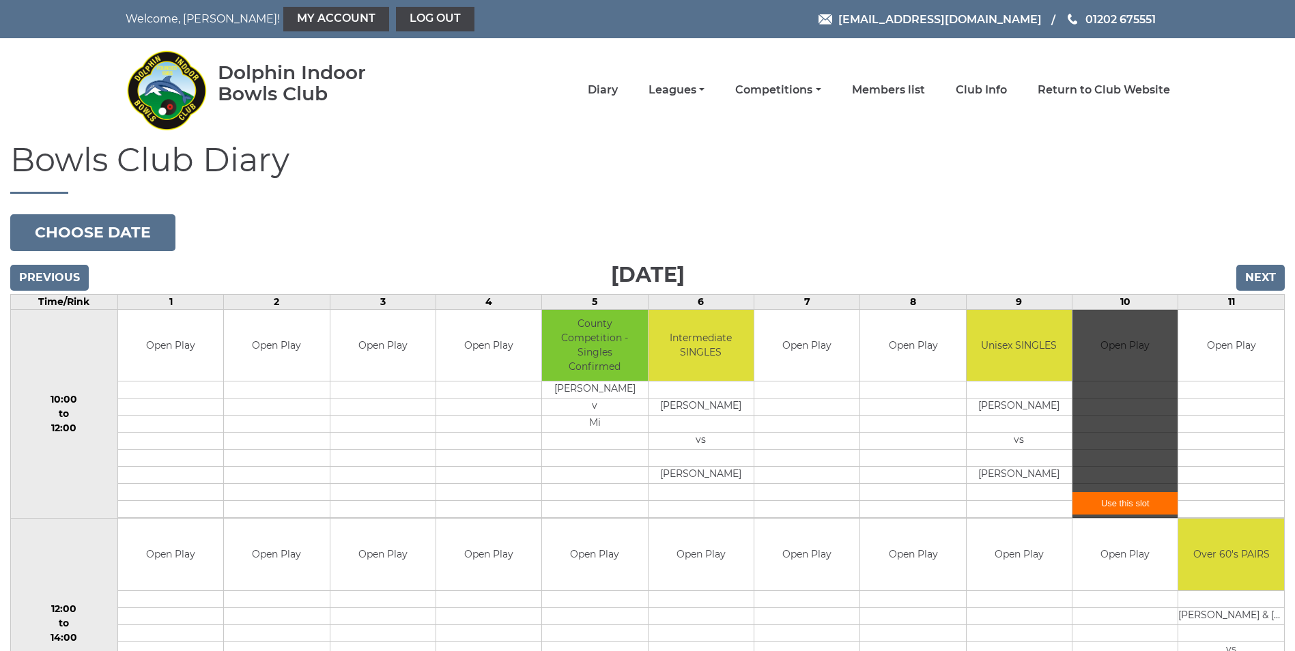
click at [1123, 505] on link "Use this slot" at bounding box center [1125, 503] width 105 height 23
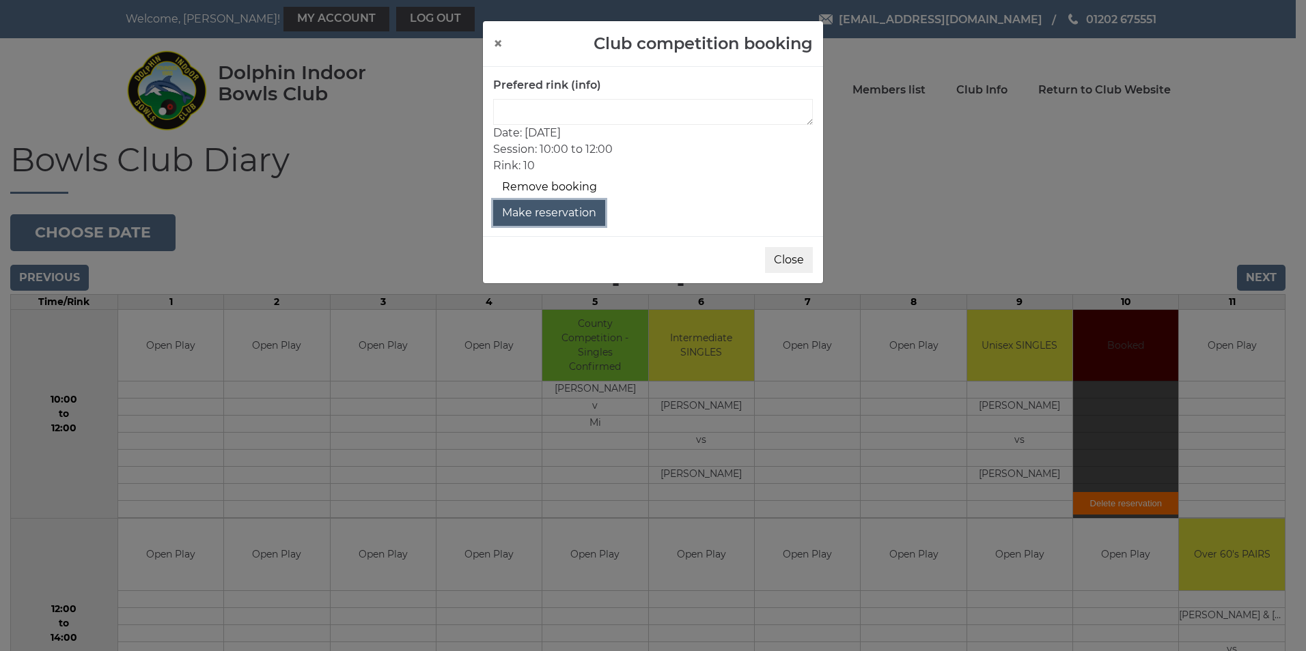
click at [548, 214] on button "Make reservation" at bounding box center [549, 213] width 112 height 26
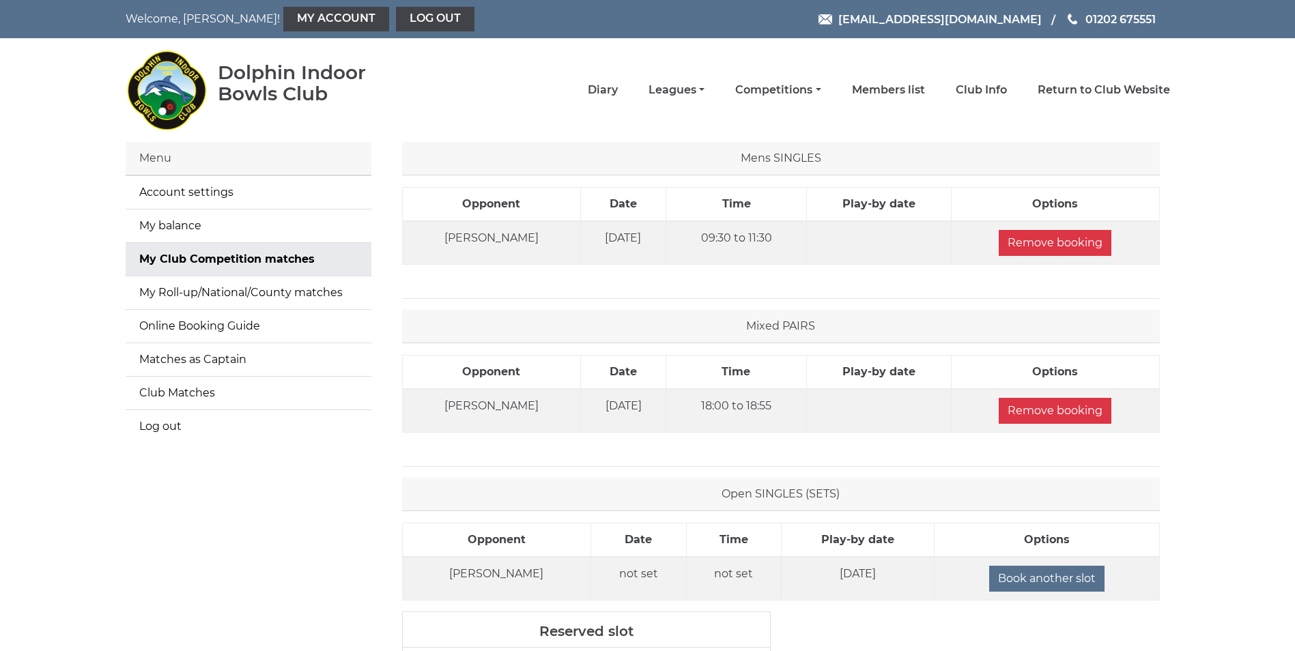
scroll to position [262, 0]
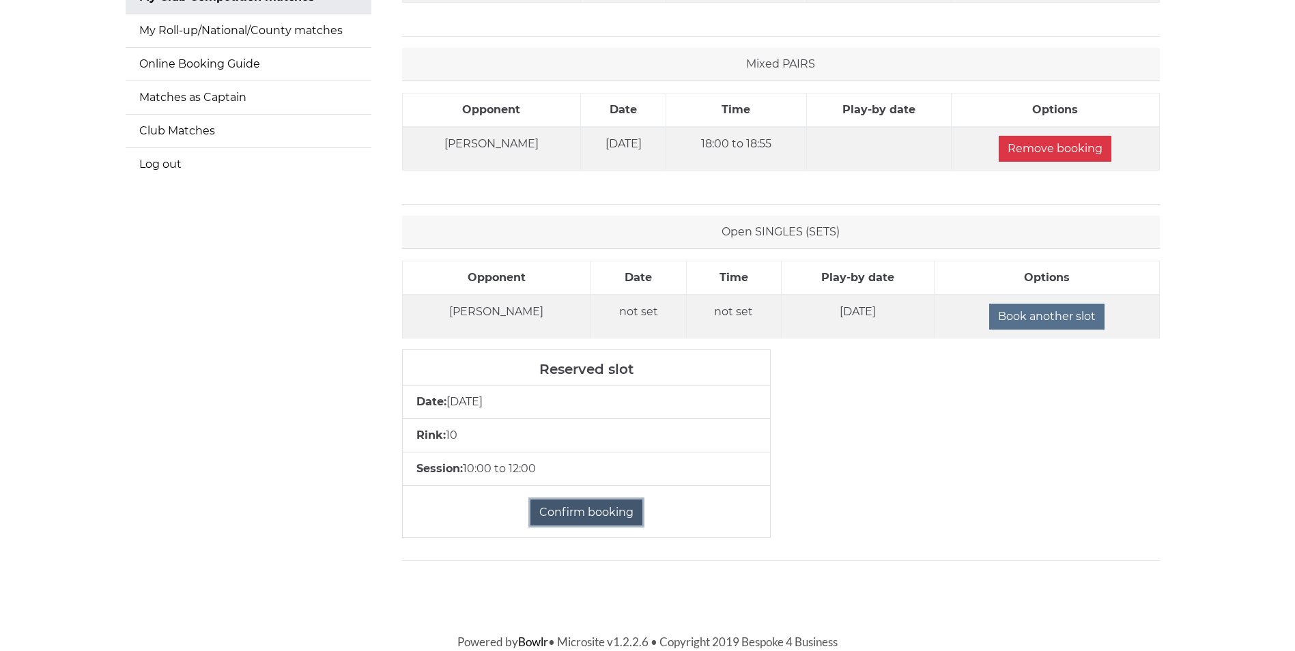
click at [593, 514] on input "Confirm booking" at bounding box center [587, 513] width 112 height 26
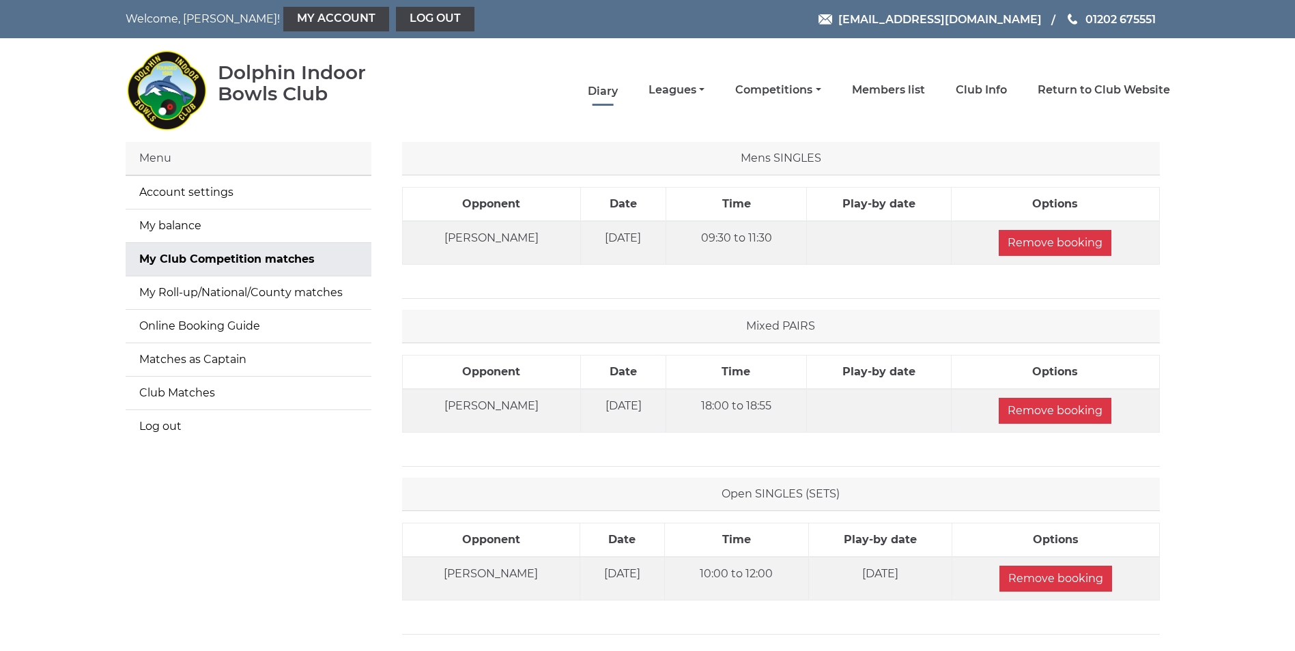
click at [609, 93] on link "Diary" at bounding box center [603, 91] width 30 height 15
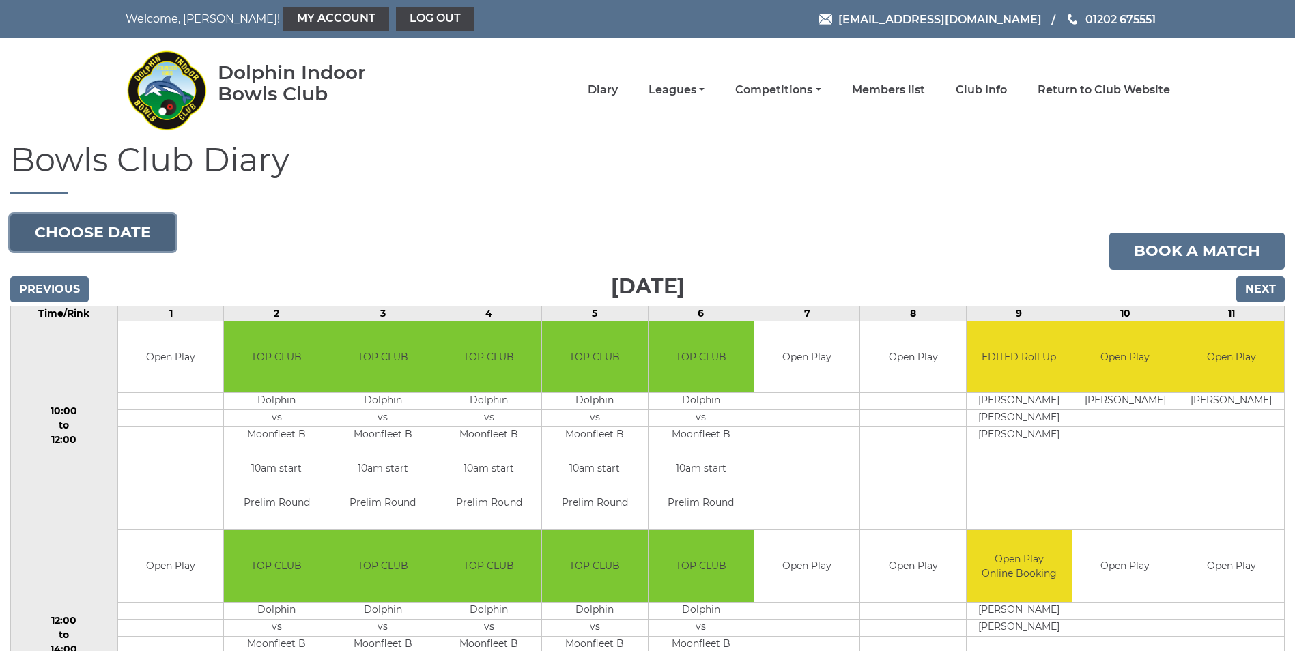
click at [150, 229] on button "Choose date" at bounding box center [92, 232] width 165 height 37
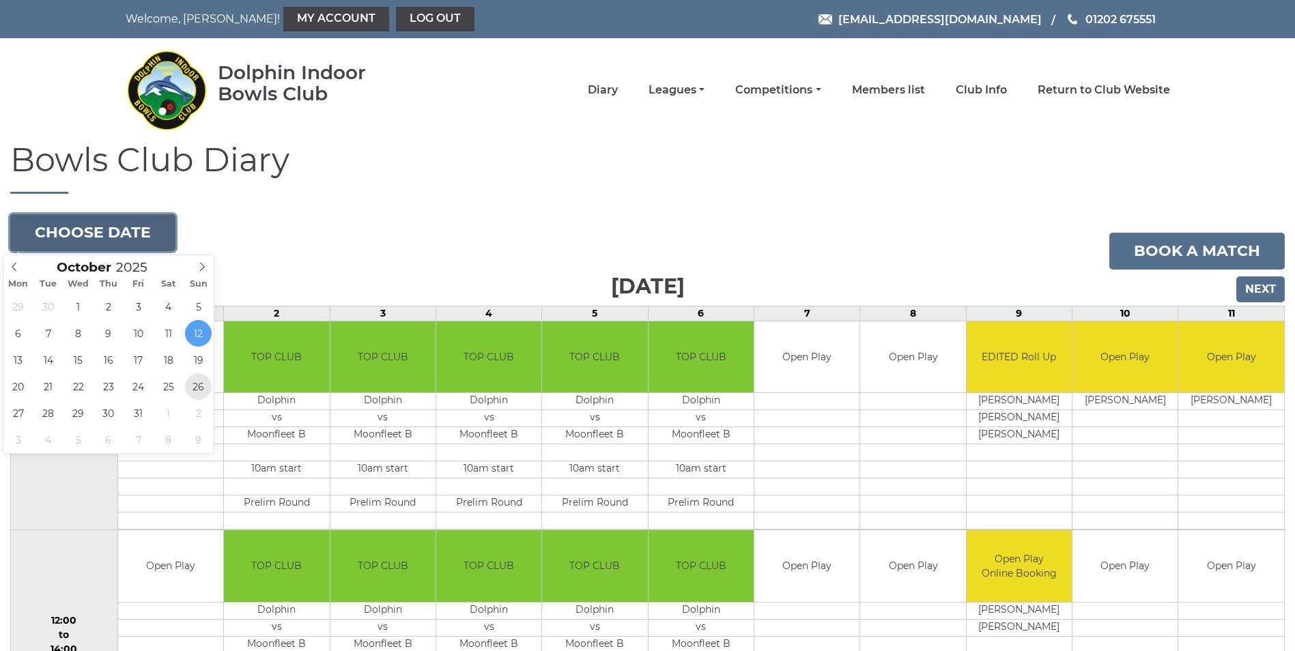
type input "2025-10-26"
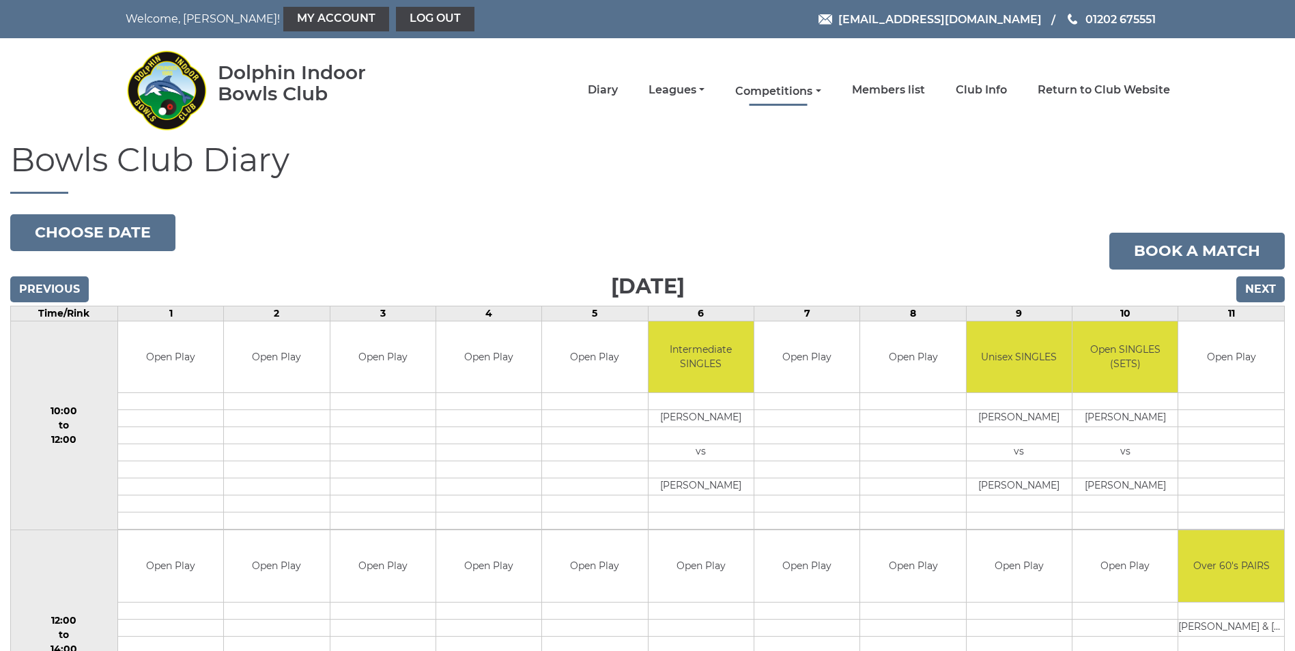
click at [785, 97] on link "Competitions" at bounding box center [777, 91] width 85 height 15
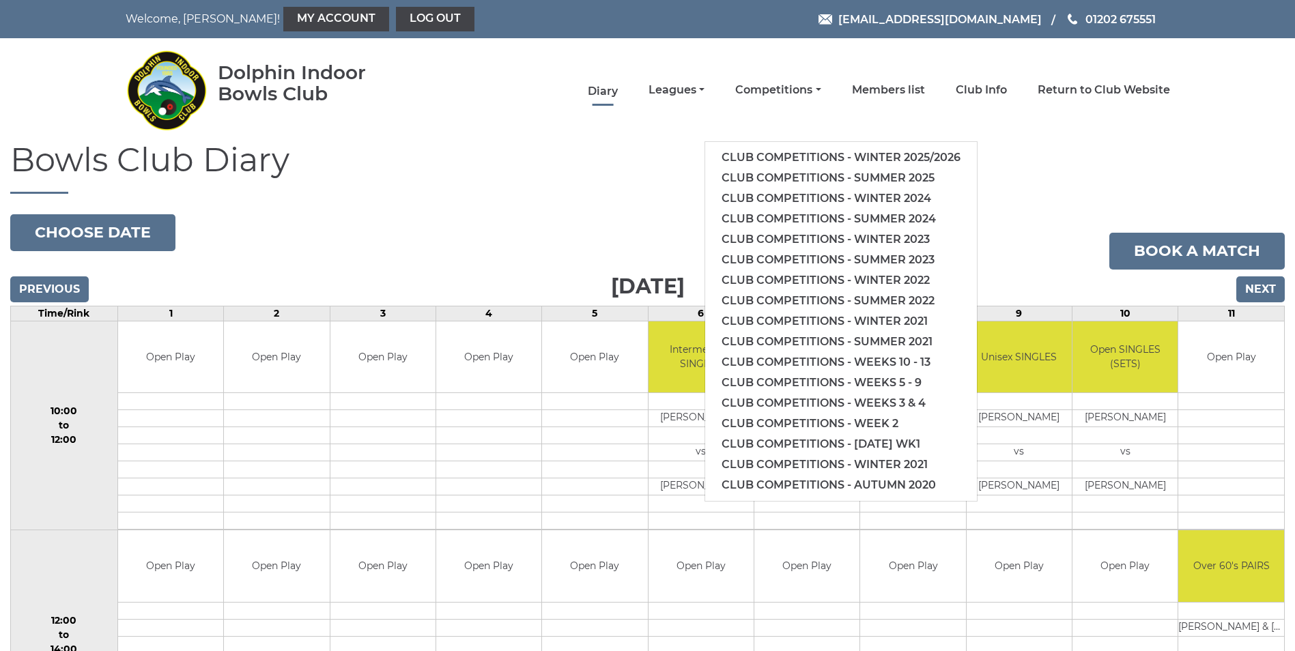
click at [600, 94] on link "Diary" at bounding box center [603, 91] width 30 height 15
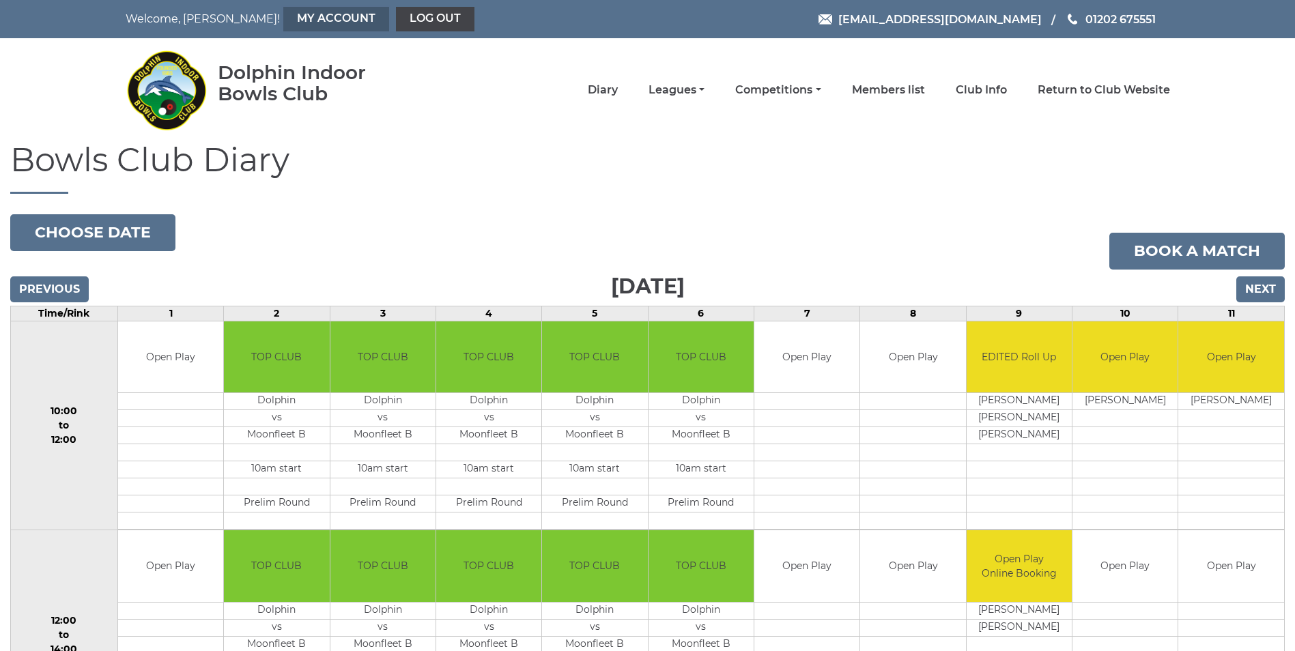
click at [290, 19] on link "My Account" at bounding box center [336, 19] width 106 height 25
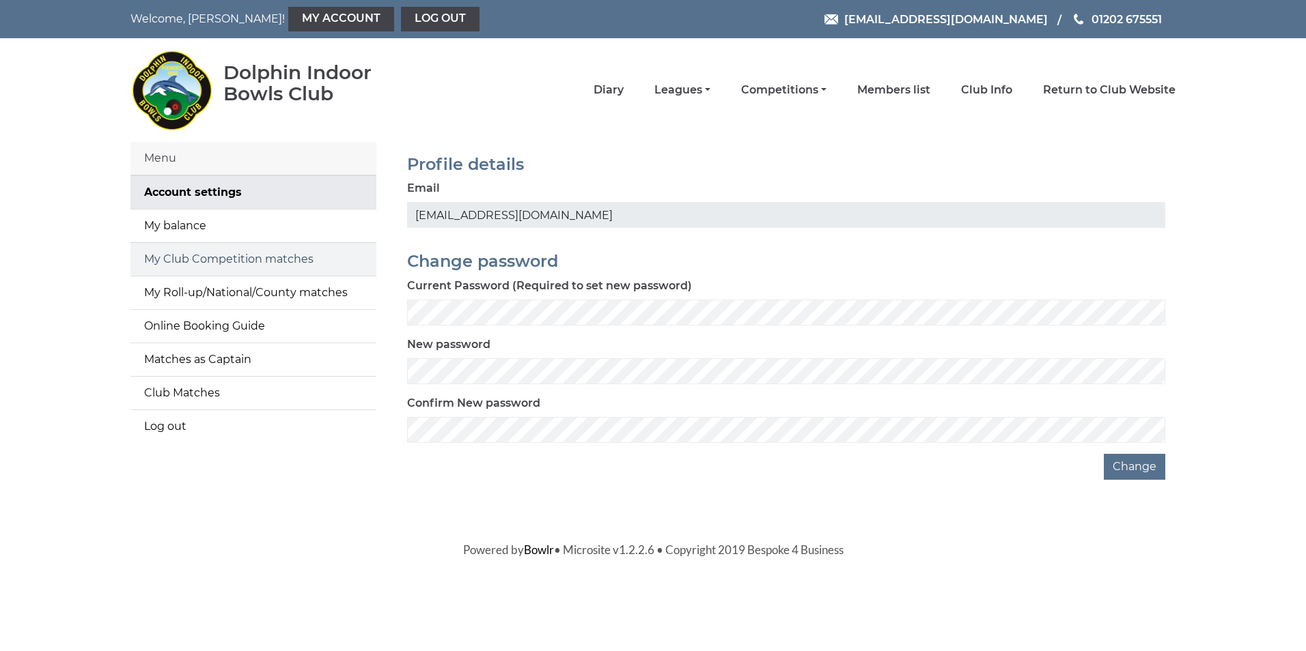
click at [229, 255] on link "My Club Competition matches" at bounding box center [253, 259] width 246 height 33
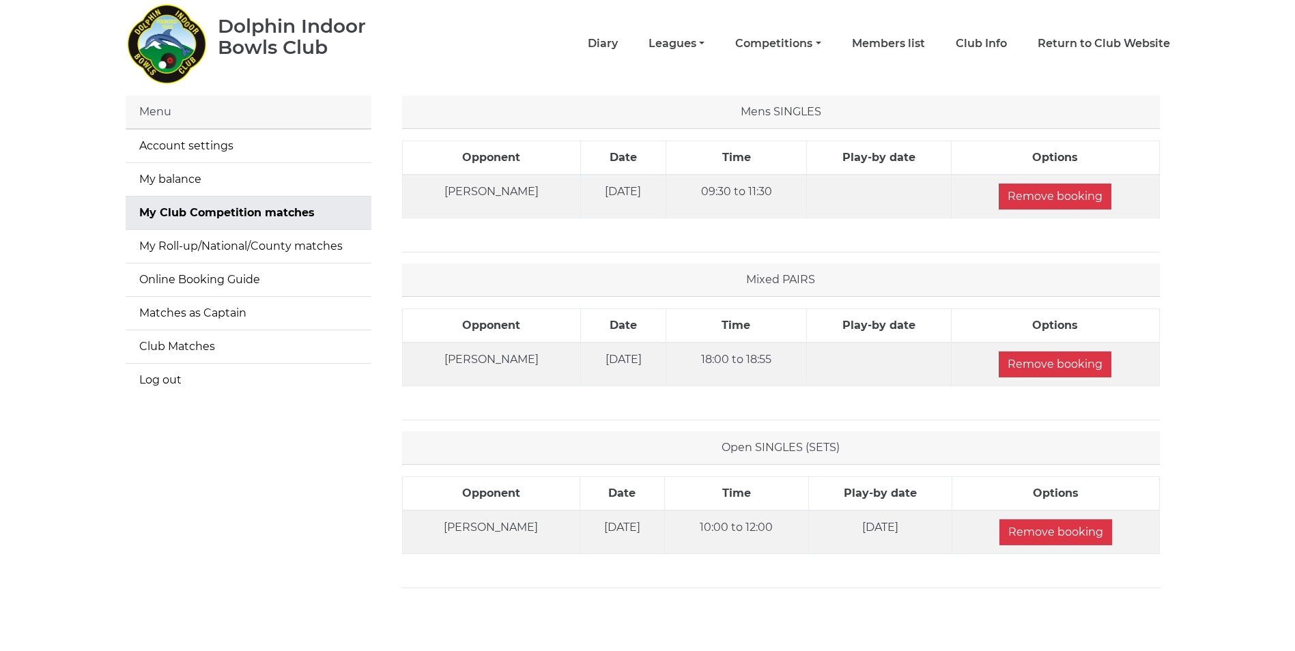
scroll to position [19, 0]
